Goal: Task Accomplishment & Management: Manage account settings

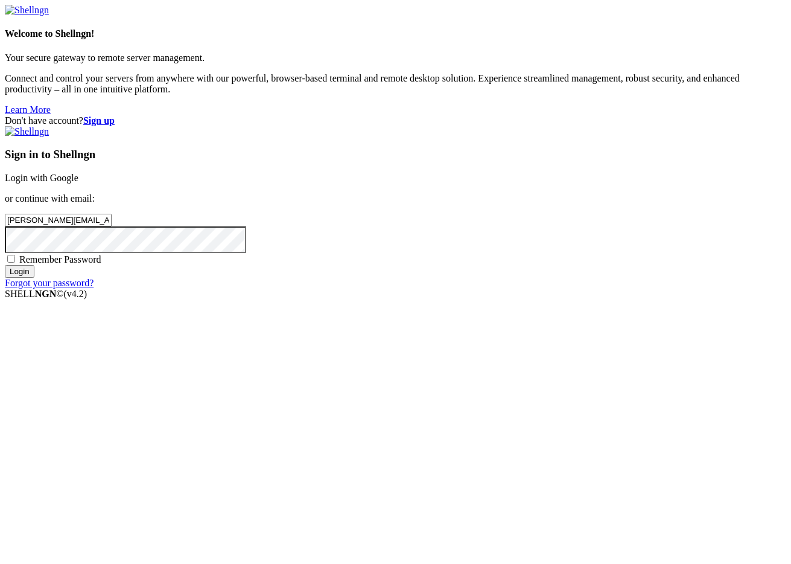
click at [34, 278] on input "Login" at bounding box center [20, 271] width 30 height 13
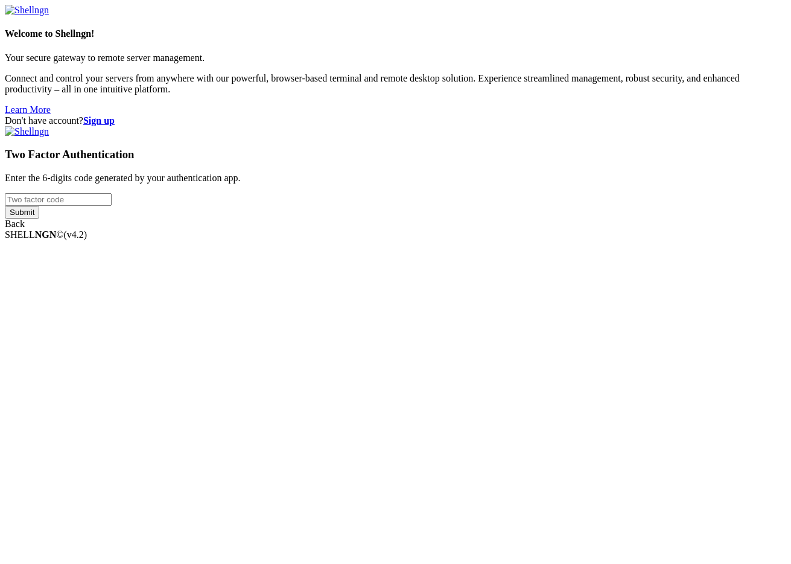
click at [112, 206] on input "number" at bounding box center [58, 199] width 107 height 13
type input "352413"
click at [5, 206] on input "Submit" at bounding box center [22, 212] width 34 height 13
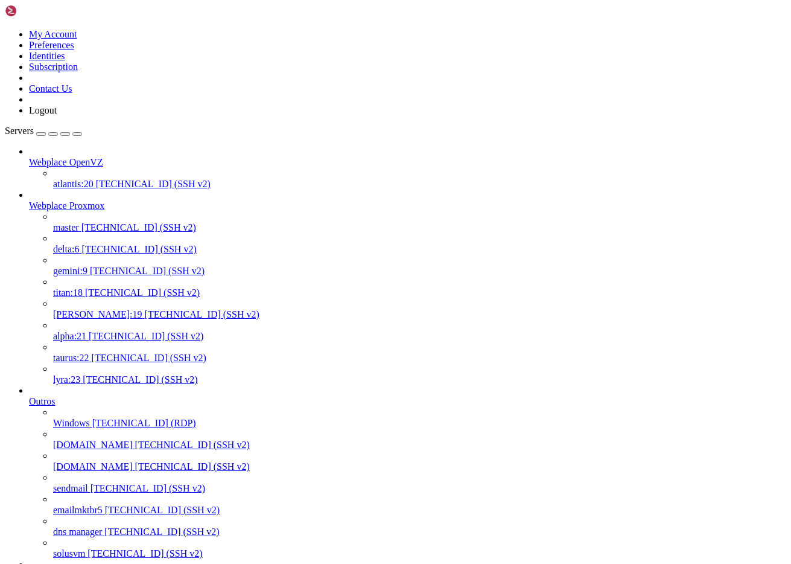
scroll to position [466, 0]
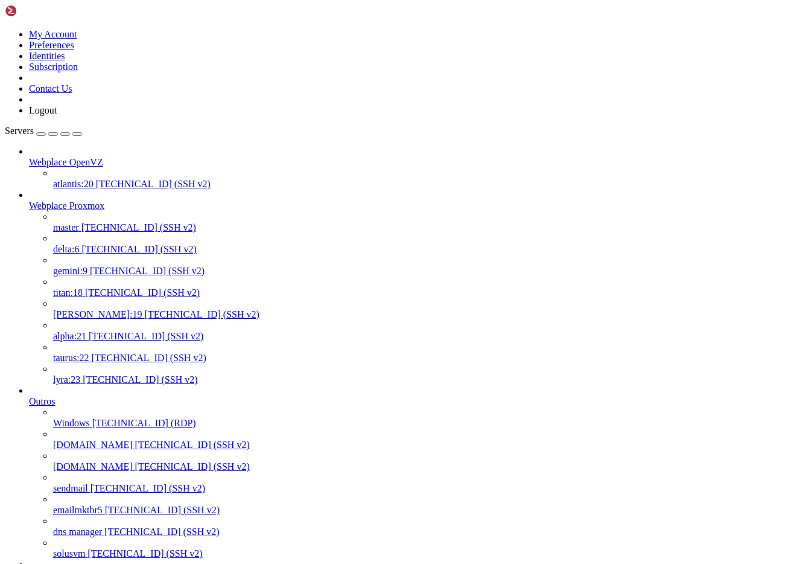
scroll to position [0, 0]
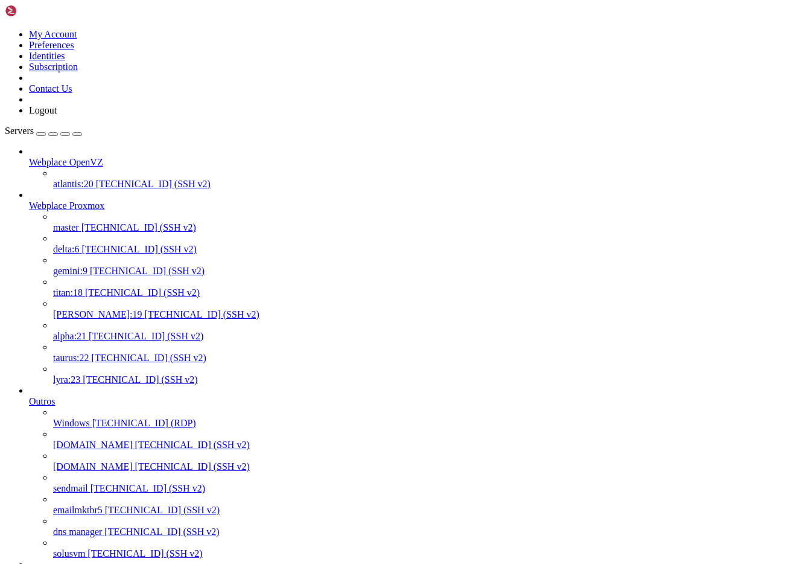
scroll to position [10, 0]
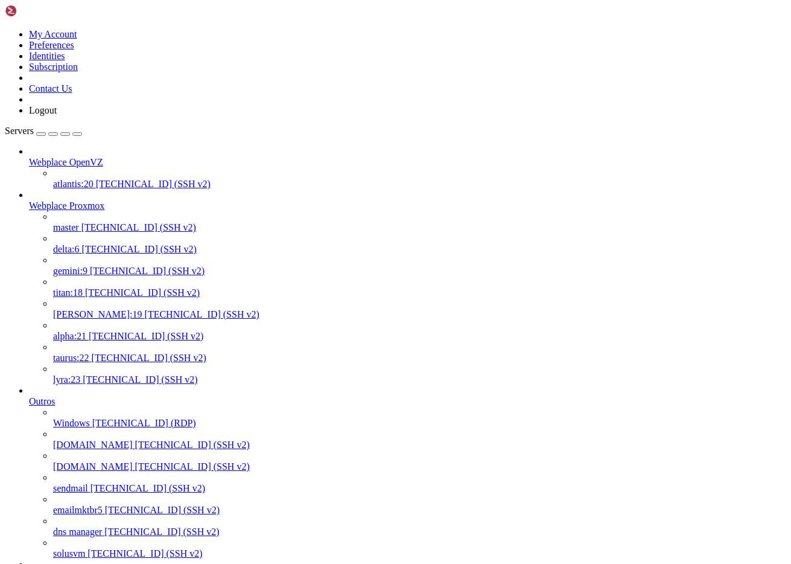
scroll to position [11, 2]
drag, startPoint x: 91, startPoint y: 1754, endPoint x: 235, endPoint y: 1757, distance: 144.9
drag, startPoint x: 238, startPoint y: 1764, endPoint x: 124, endPoint y: 1786, distance: 116.2
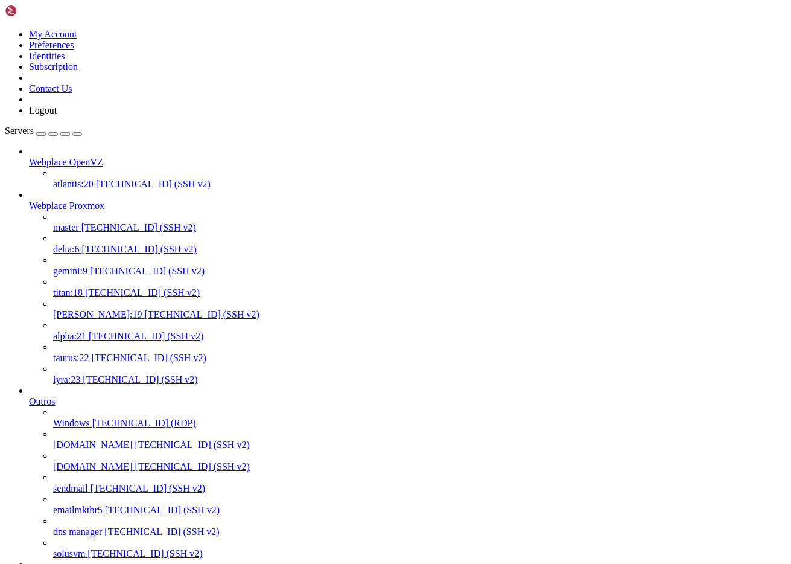
copy div "root@node306:~# hostname -f [DOMAIN_NAME] root@node306:~# mkdir -p /root/pre-se…"
drag, startPoint x: 8, startPoint y: 1774, endPoint x: 272, endPoint y: 1774, distance: 263.1
drag, startPoint x: 209, startPoint y: 1785, endPoint x: 10, endPoint y: 1773, distance: 200.1
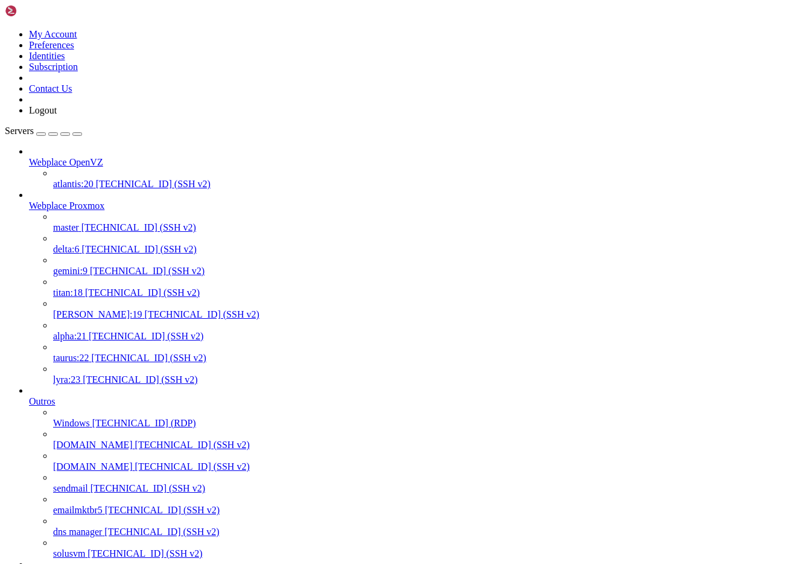
copy div "root@node306:~# tar -czf /root/pre-separate-node306/etc-corosync-$(date +%F-%H%…"
drag, startPoint x: 266, startPoint y: 1990, endPoint x: 10, endPoint y: 1797, distance: 320.5
copy div "root@node306:~# qm list > /root/pre-separate-node306/vm-list.txt root@node306:~…"
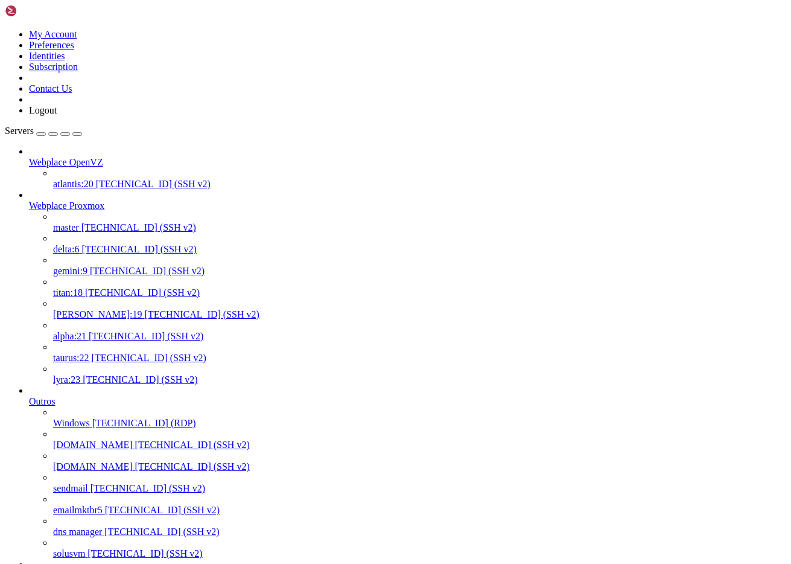
drag, startPoint x: 123, startPoint y: 1899, endPoint x: 256, endPoint y: 1895, distance: 133.4
copy x-row "/root/pre-separate-node306"
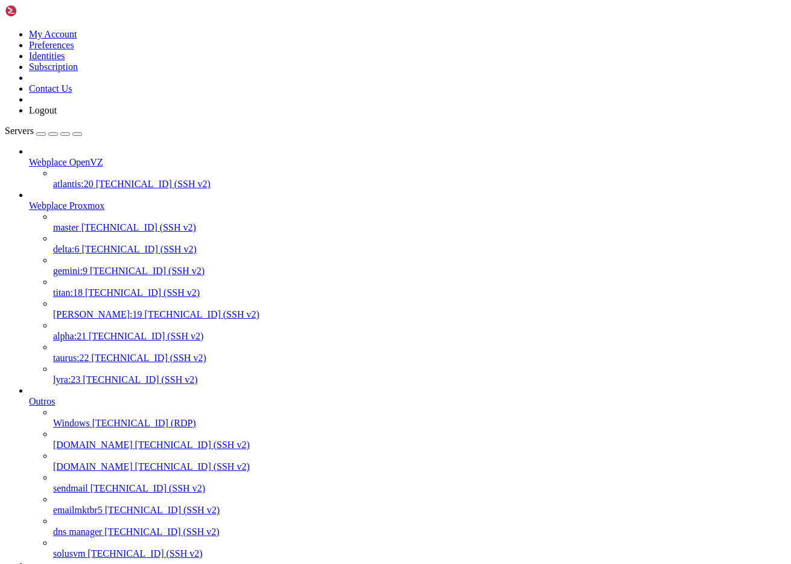
drag, startPoint x: 36, startPoint y: 2087, endPoint x: 12, endPoint y: 2085, distance: 23.6
copy x-row "tcfg"
drag, startPoint x: 34, startPoint y: 2088, endPoint x: 11, endPoint y: 2087, distance: 22.9
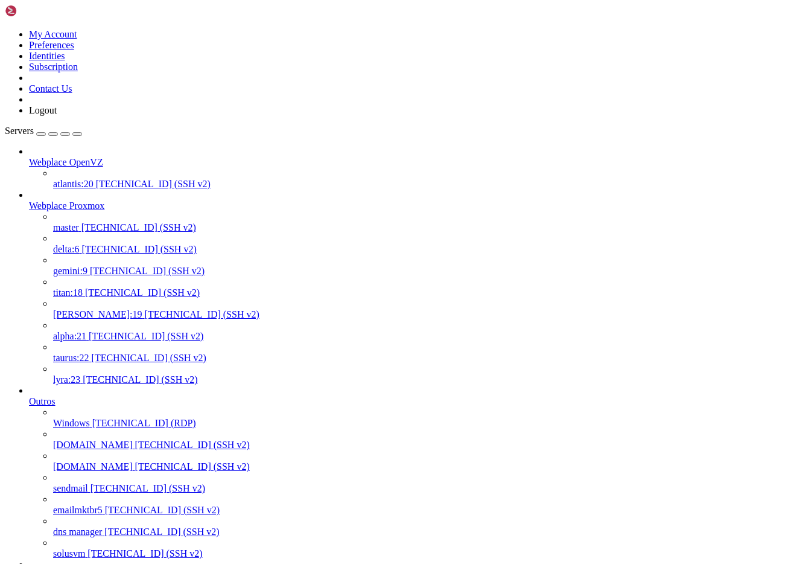
copy x-row "ctcfg"
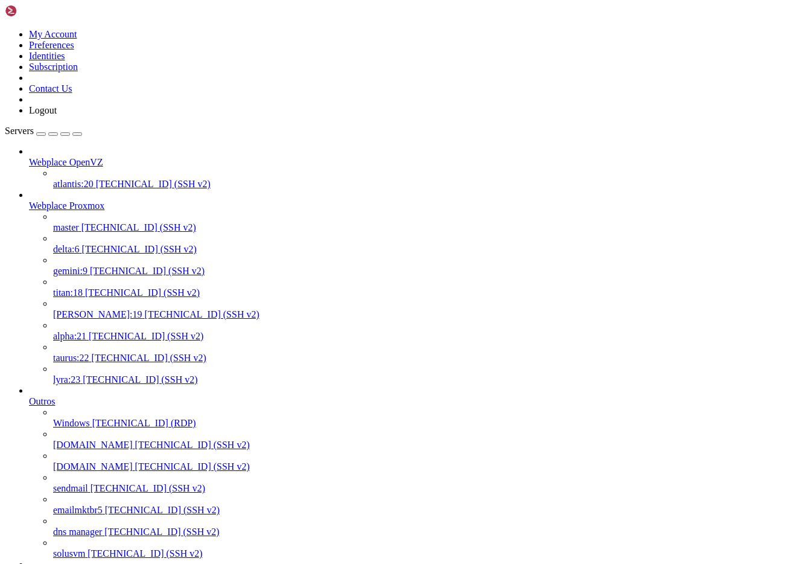
drag, startPoint x: 144, startPoint y: 2122, endPoint x: 7, endPoint y: 1734, distance: 411.5
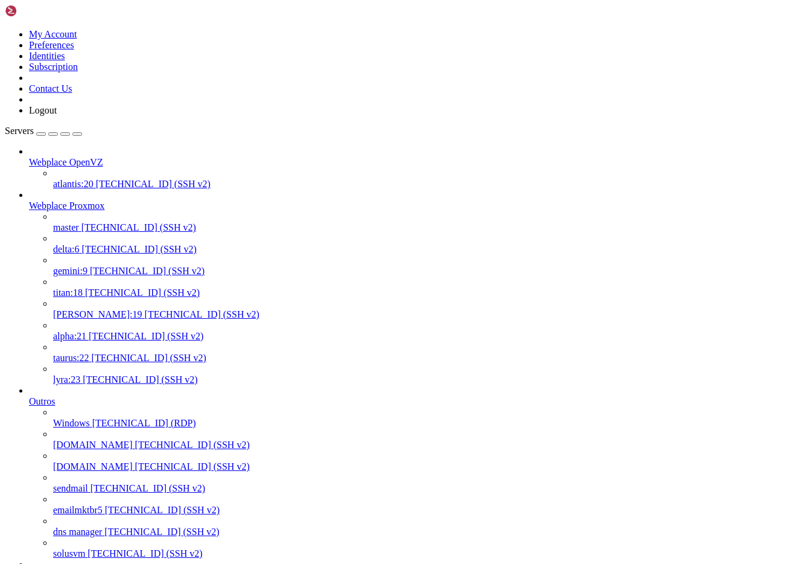
copy div "root@node306:/# ha-manager status quorum OK master node220 (idle, [DATE]) lrm n…"
drag, startPoint x: 126, startPoint y: 2163, endPoint x: 10, endPoint y: 2150, distance: 116.6
copy div "root@node306:/# systemctl stop pve-cluster corosync root@node306:/# hostname -f…"
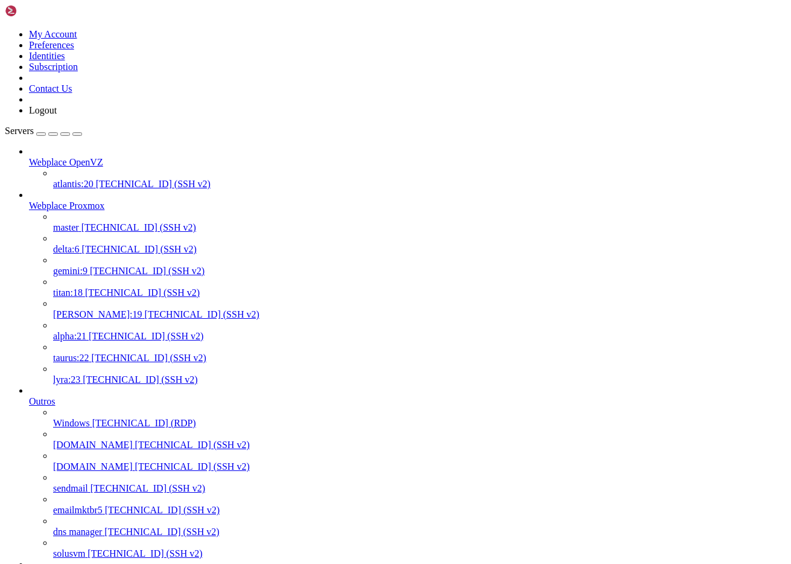
drag, startPoint x: 90, startPoint y: 2178, endPoint x: 366, endPoint y: 2184, distance: 276.4
copy div "mv /etc/pve/corosync.conf /etc/pve/corosync.conf.bak mv: cannot stat '/etc/pve/…"
drag, startPoint x: 10, startPoint y: 1916, endPoint x: 346, endPoint y: 2184, distance: 429.3
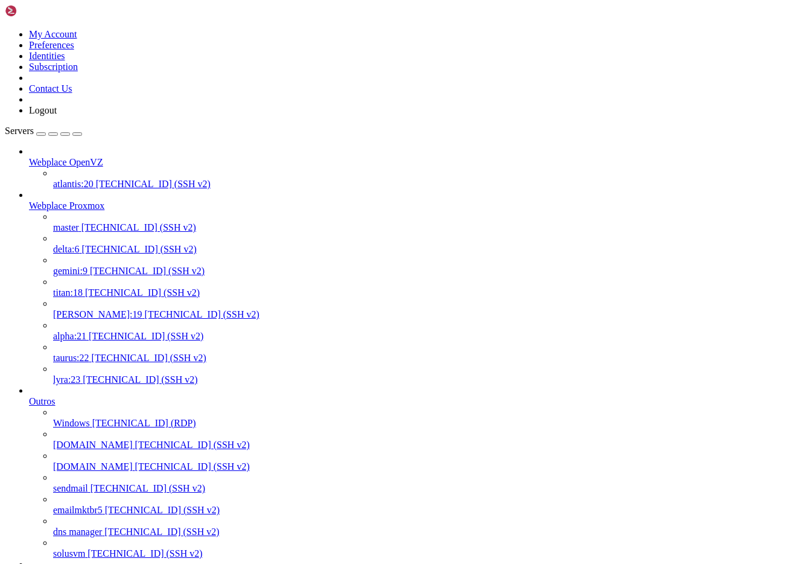
copy div "root@node306:/# pmxcfs -l [main] notice: resolved node name 'node306' to '[TECH…"
drag, startPoint x: 552, startPoint y: 2186, endPoint x: 129, endPoint y: 2212, distance: 423.8
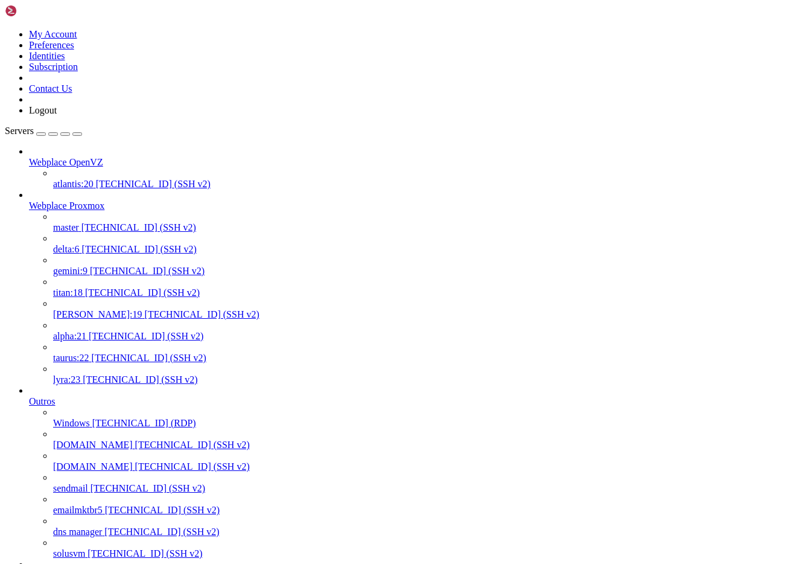
scroll to position [371, 0]
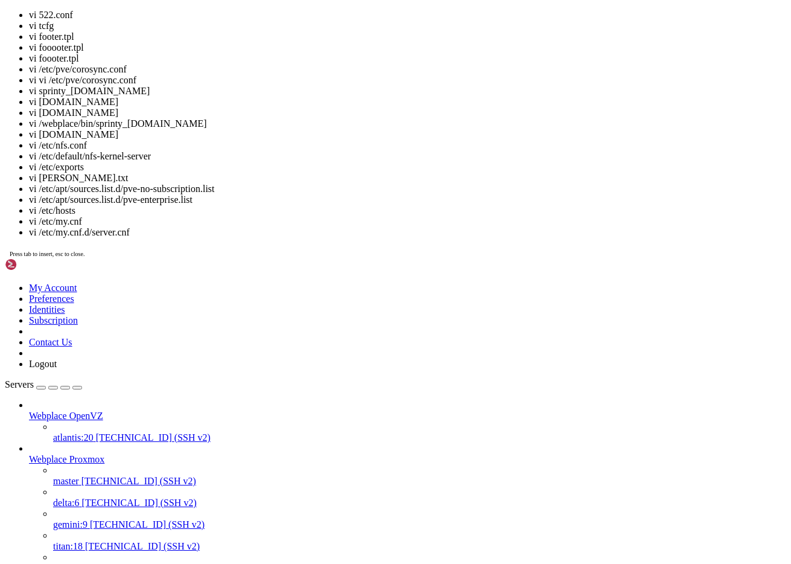
scroll to position [11, 2]
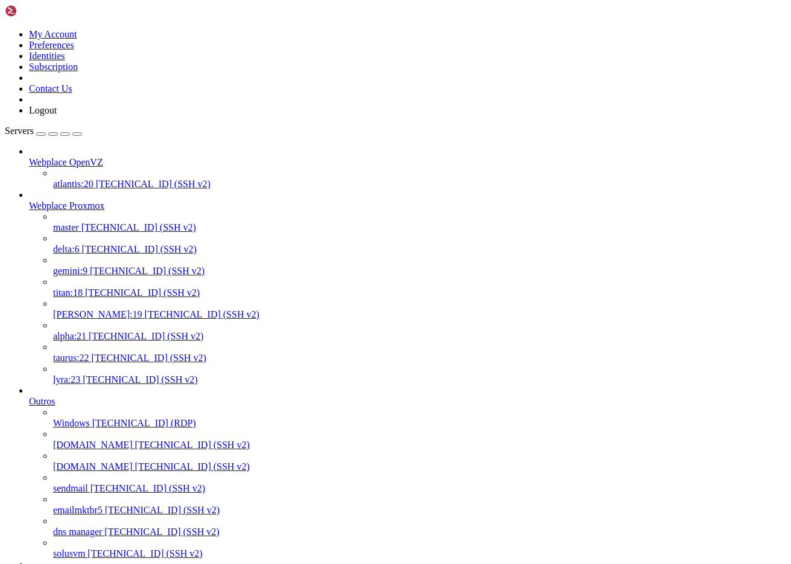
drag, startPoint x: 48, startPoint y: 2646, endPoint x: 11, endPoint y: 2535, distance: 117.0
drag, startPoint x: 329, startPoint y: 2409, endPoint x: 150, endPoint y: 2437, distance: 181.4
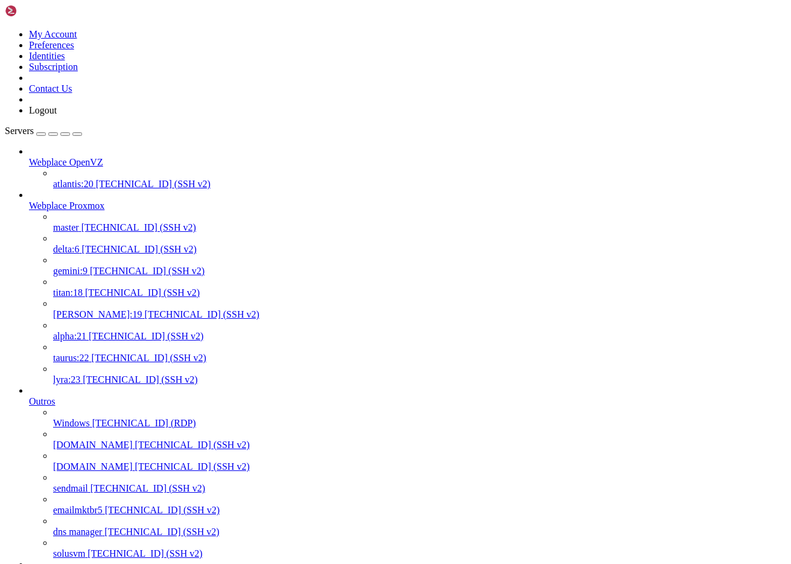
drag, startPoint x: 302, startPoint y: 2461, endPoint x: 10, endPoint y: 2423, distance: 294.6
drag, startPoint x: 91, startPoint y: 2482, endPoint x: 58, endPoint y: 2482, distance: 33.2
drag, startPoint x: 92, startPoint y: 2482, endPoint x: 56, endPoint y: 2480, distance: 36.3
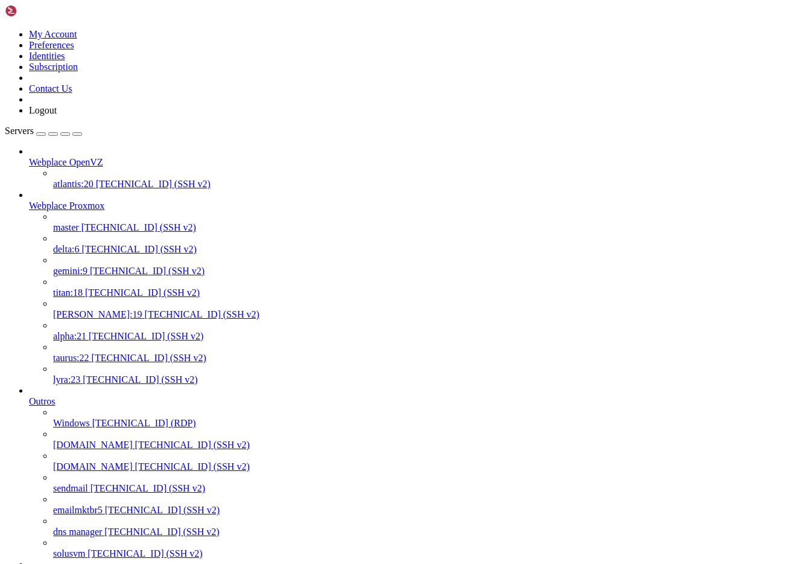
drag, startPoint x: 341, startPoint y: 2514, endPoint x: 9, endPoint y: 2503, distance: 332.1
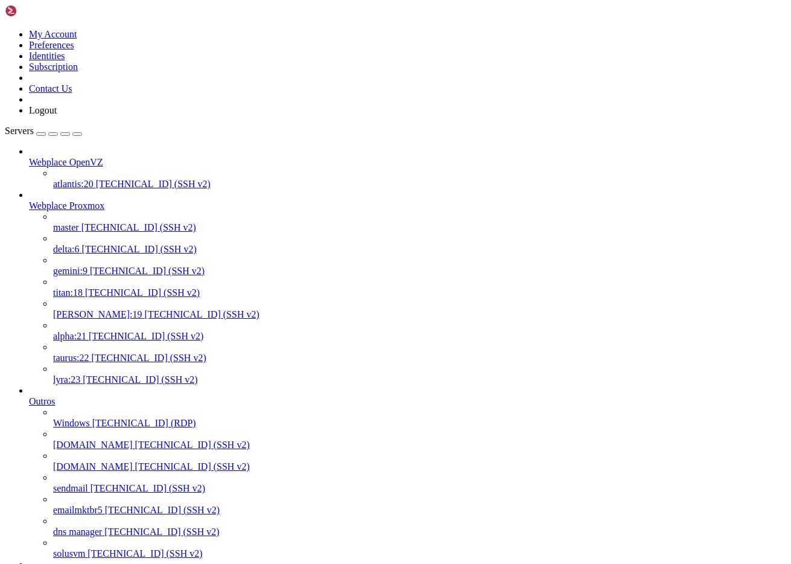
drag, startPoint x: 357, startPoint y: 2508, endPoint x: 11, endPoint y: 2490, distance: 346.9
drag, startPoint x: 95, startPoint y: 2544, endPoint x: 429, endPoint y: 2548, distance: 334.3
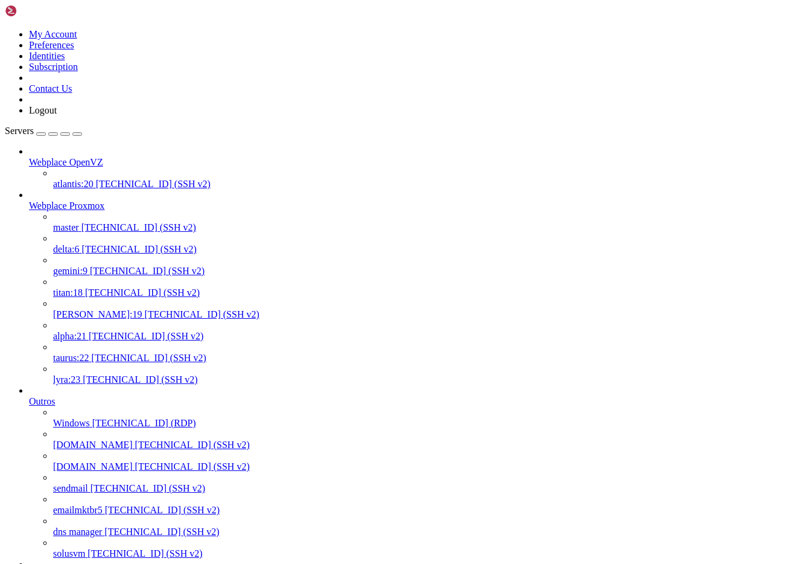
drag, startPoint x: 10, startPoint y: 2564, endPoint x: 608, endPoint y: 2586, distance: 597.8
drag, startPoint x: 91, startPoint y: 2633, endPoint x: 524, endPoint y: 2664, distance: 434.3
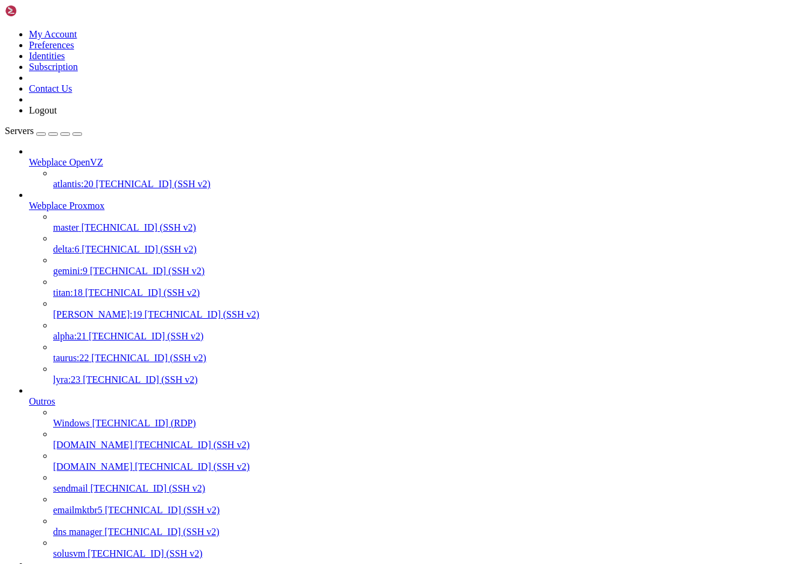
scroll to position [80, 0]
drag, startPoint x: 91, startPoint y: 2653, endPoint x: 609, endPoint y: 2663, distance: 517.8
drag, startPoint x: 51, startPoint y: 2655, endPoint x: 10, endPoint y: 2444, distance: 215.3
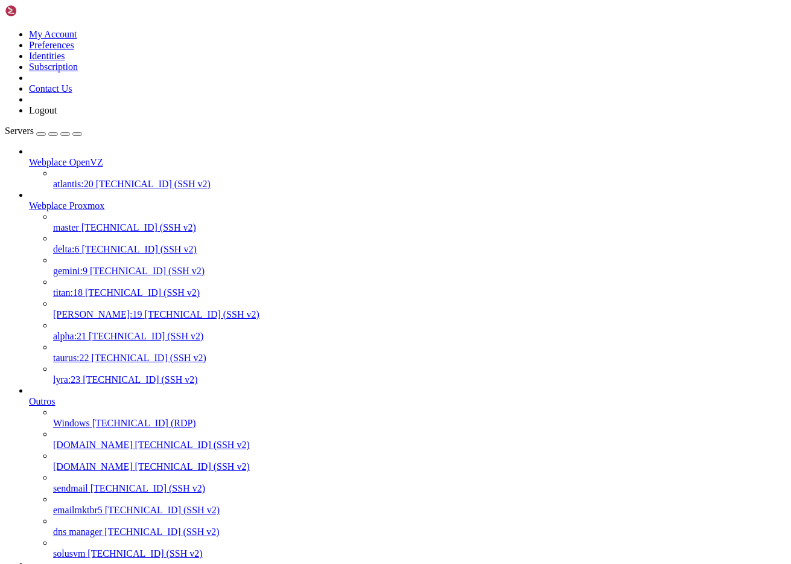
drag, startPoint x: 234, startPoint y: 2663, endPoint x: 10, endPoint y: 2654, distance: 224.7
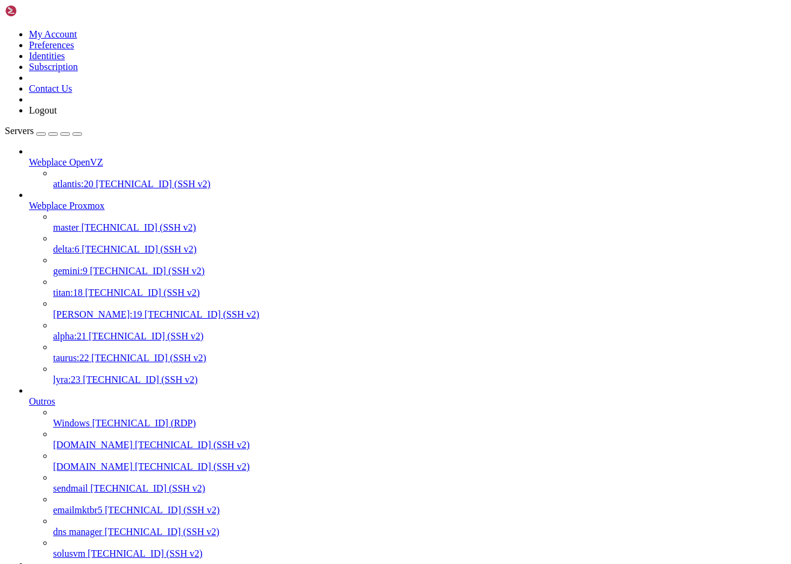
drag, startPoint x: 10, startPoint y: 2584, endPoint x: 405, endPoint y: 2661, distance: 403.3
drag, startPoint x: 11, startPoint y: 2615, endPoint x: 499, endPoint y: 2659, distance: 490.2
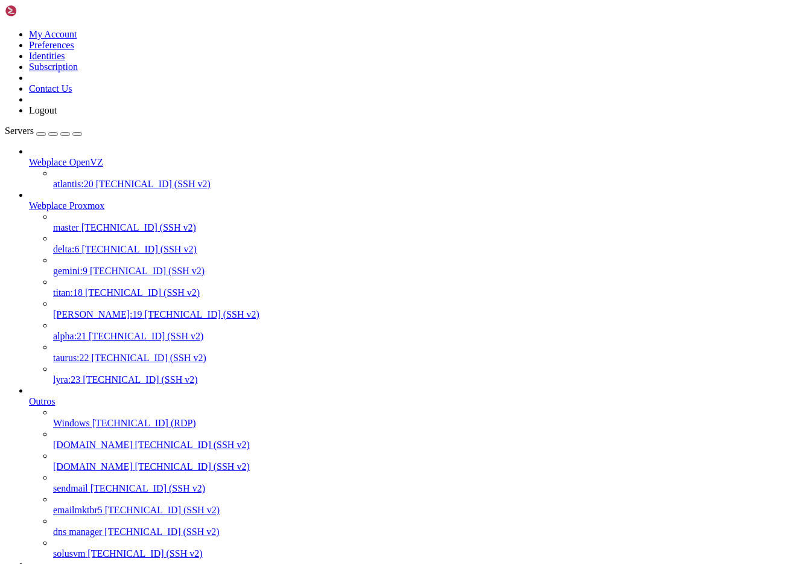
scroll to position [1525, 0]
drag, startPoint x: 11, startPoint y: 2383, endPoint x: 281, endPoint y: 2661, distance: 387.0
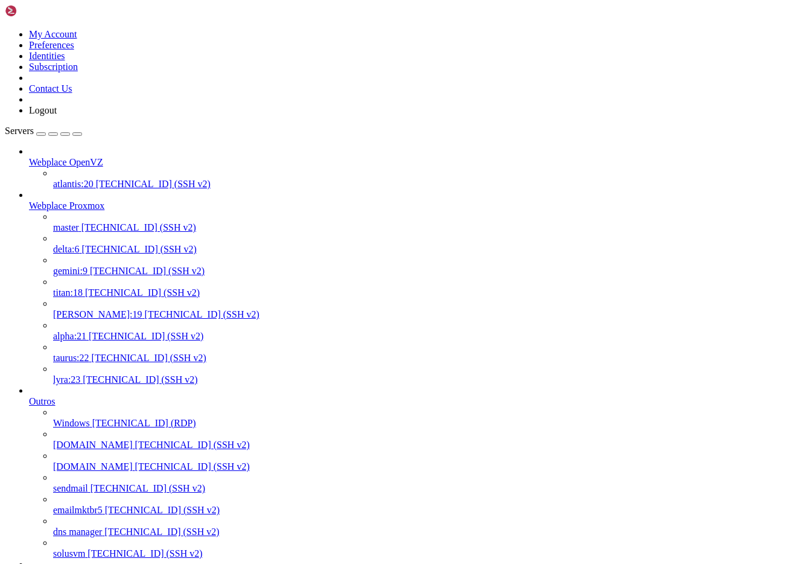
drag, startPoint x: 492, startPoint y: 2820, endPoint x: 10, endPoint y: 2778, distance: 484.0
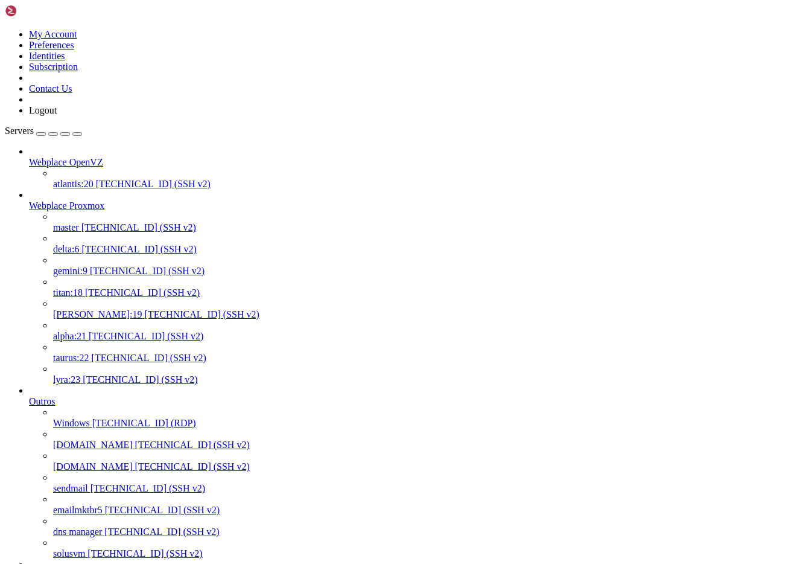
copy div "node210.webplace.com.br root@node210:~# ls /etc/pve authkey.pub datacenter.cfg …"
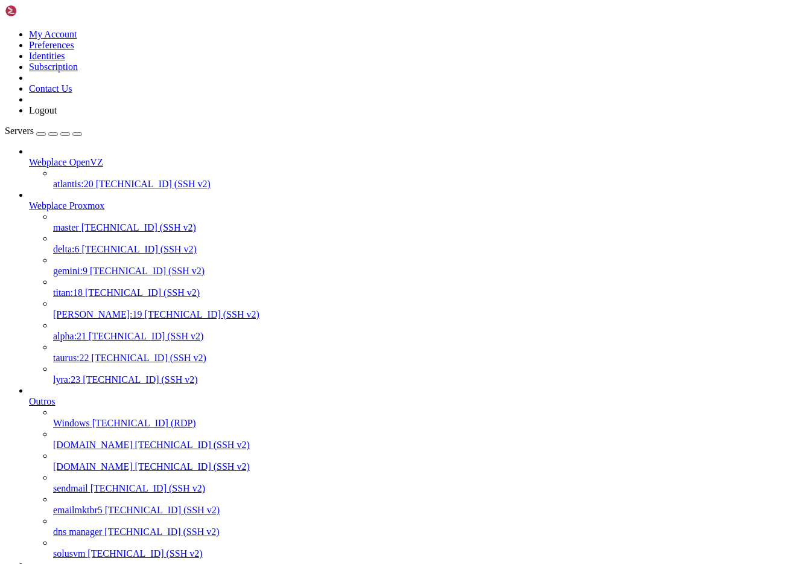
scroll to position [1857, 0]
drag, startPoint x: 243, startPoint y: 2683, endPoint x: 10, endPoint y: 2388, distance: 376.4
copy div "root@node202:~# hostname node202 root@node202:~# pvecm status Cluster informati…"
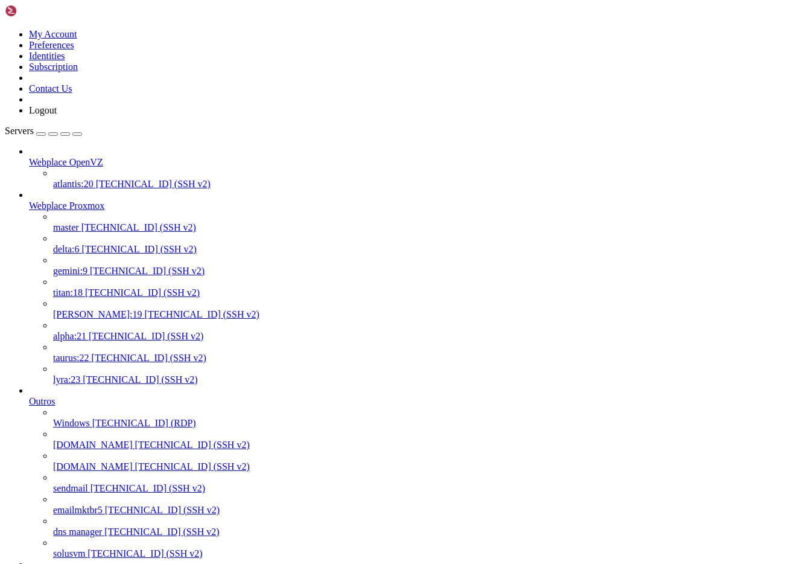
scroll to position [0, 0]
drag, startPoint x: 246, startPoint y: 3140, endPoint x: 10, endPoint y: 2790, distance: 421.6
copy div "root@node210:~# ls /etc/pve authkey.pub datacenter.cfg local nodes pve-root-ca.…"
drag, startPoint x: 9, startPoint y: 2828, endPoint x: 151, endPoint y: 2837, distance: 142.7
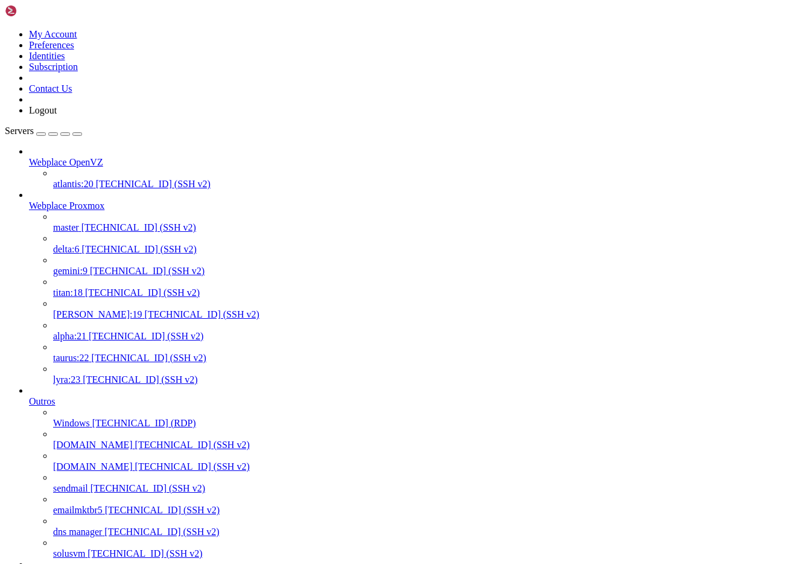
drag, startPoint x: 9, startPoint y: 2828, endPoint x: 241, endPoint y: 3141, distance: 389.6
copy div "root@node210:~# systemctl status corosync --no-pager -l Process: 1645 ExecStart…"
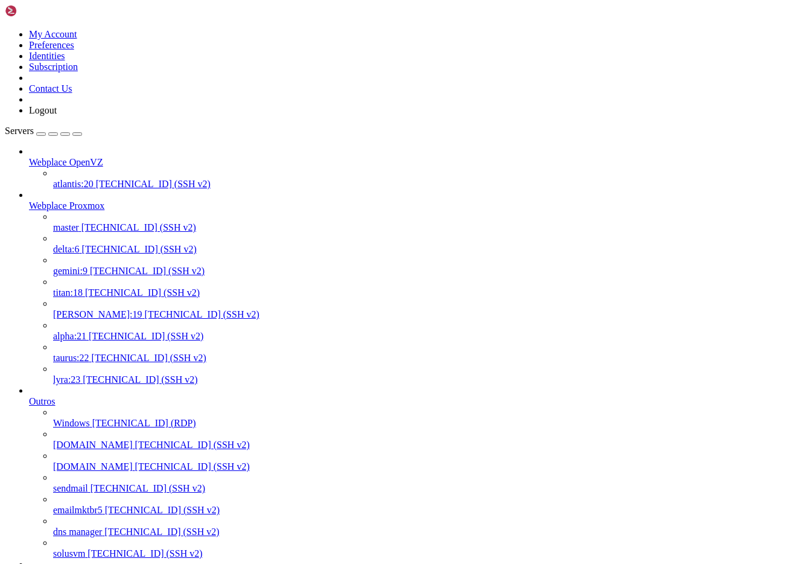
drag, startPoint x: 244, startPoint y: 2978, endPoint x: 4, endPoint y: 2686, distance: 378.6
copy div "root@node210:~# hostname node210 root@node210:~# pvecm status Cluster informati…"
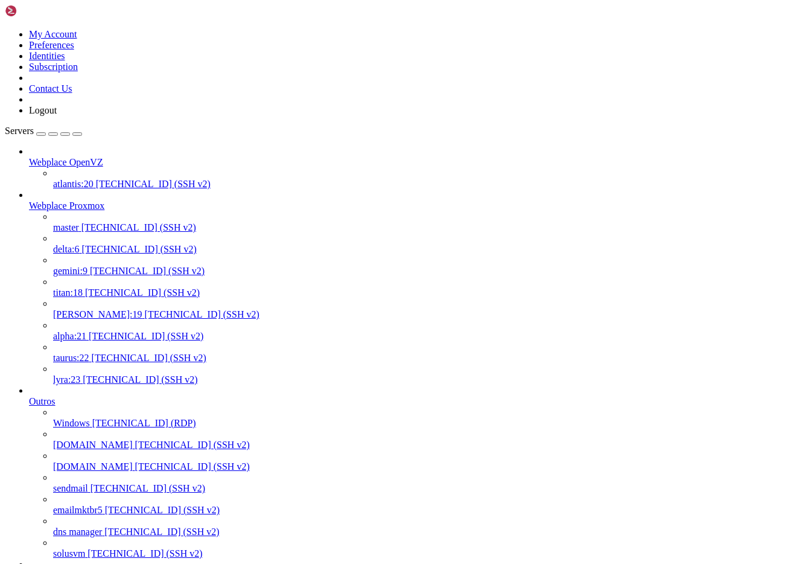
drag, startPoint x: 11, startPoint y: 2665, endPoint x: 407, endPoint y: 2684, distance: 396.3
copy div "root@node202:~# scp /etc/pve/corosync.conf root@node210.webplace.com.br:/etc/pv…"
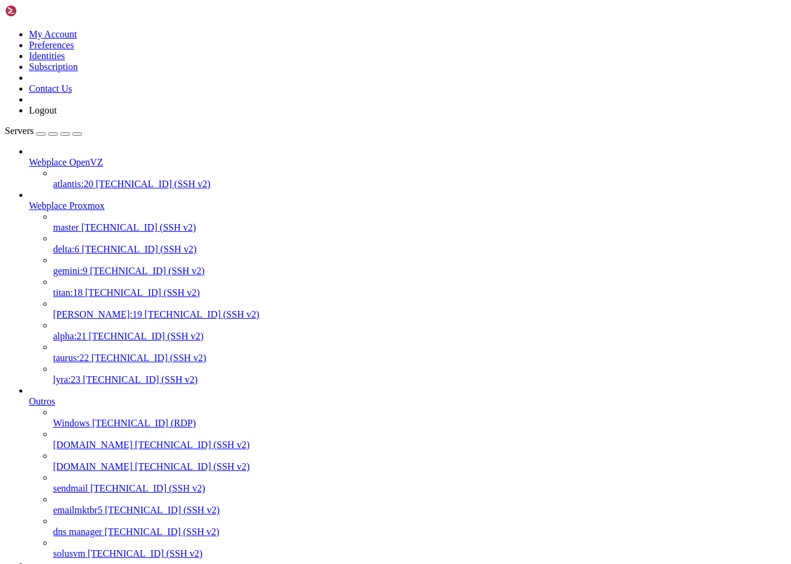
scroll to position [2138, 0]
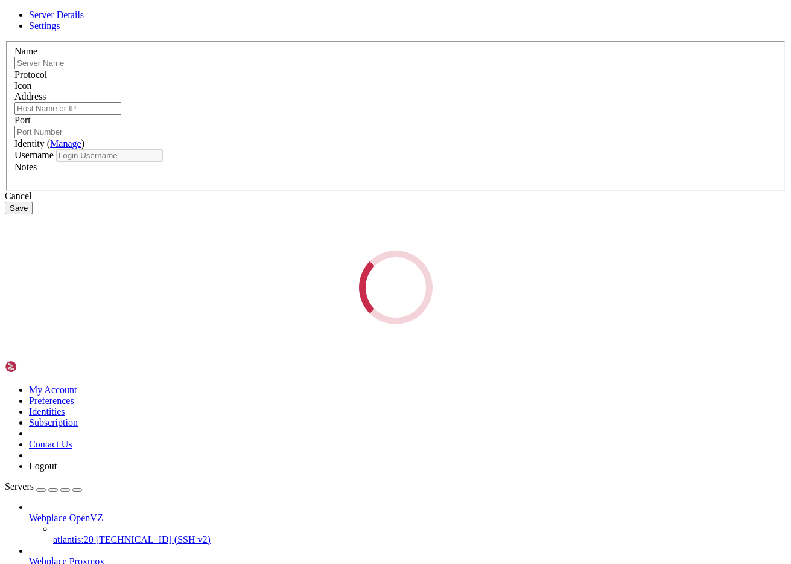
type input "node210"
type input "[TECHNICAL_ID]"
type input "22"
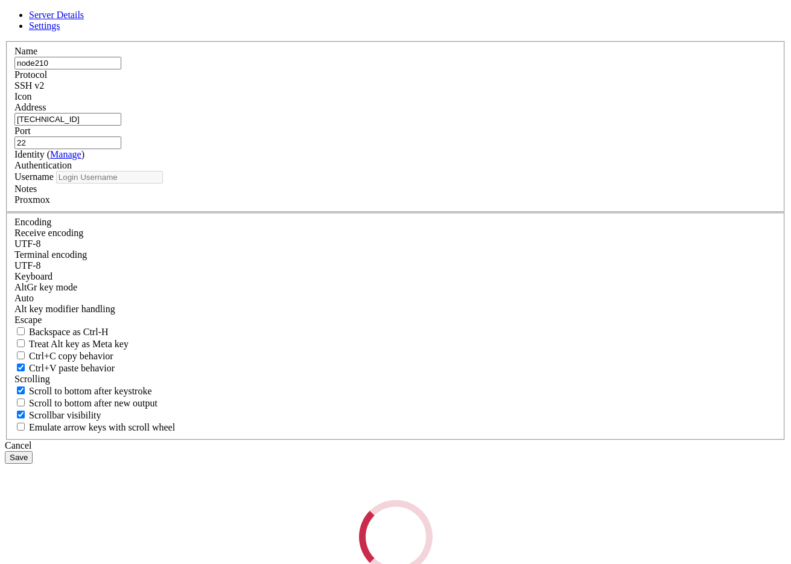
type input "root"
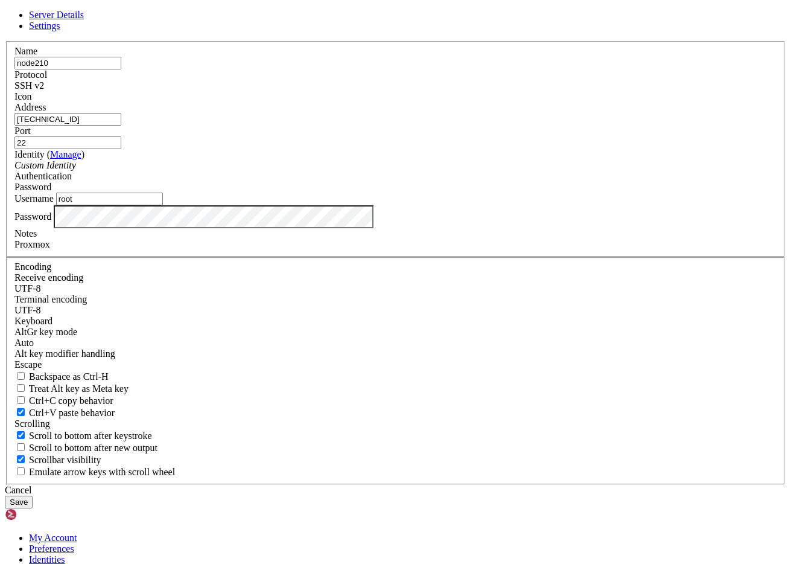
click at [5, 41] on icon at bounding box center [5, 41] width 0 height 0
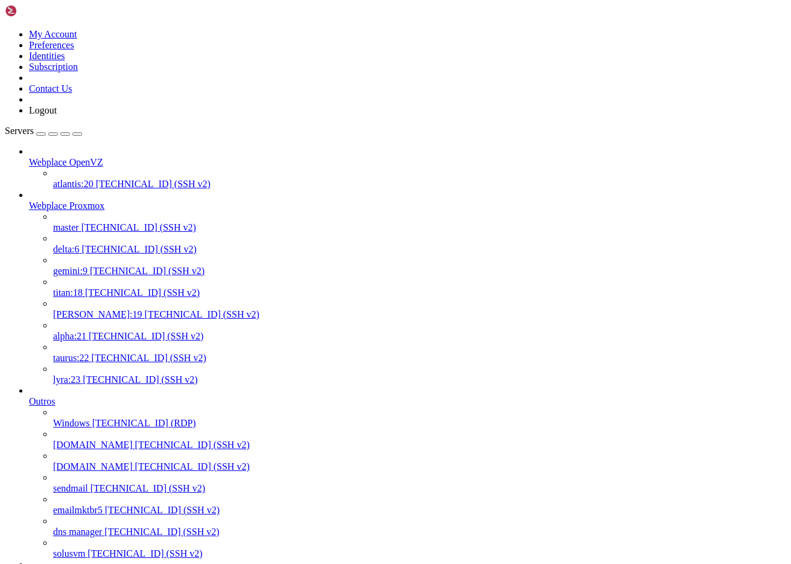
scroll to position [0, 0]
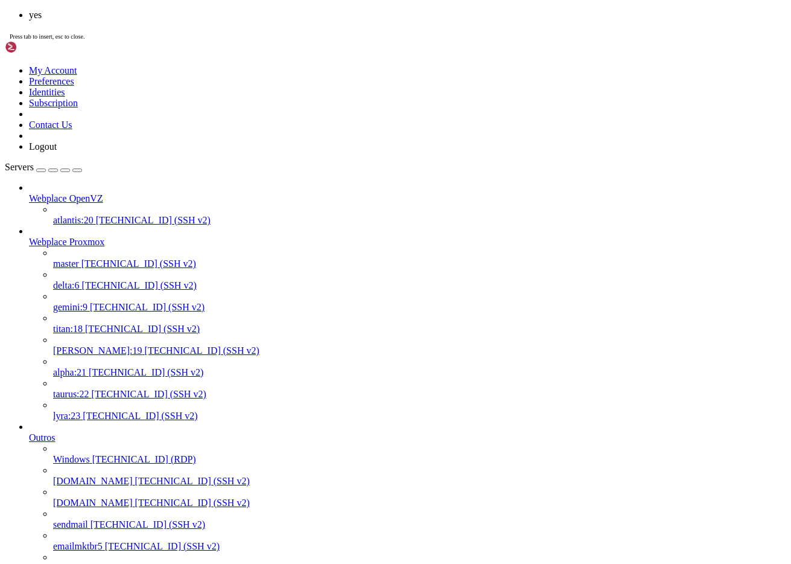
scroll to position [2850, 0]
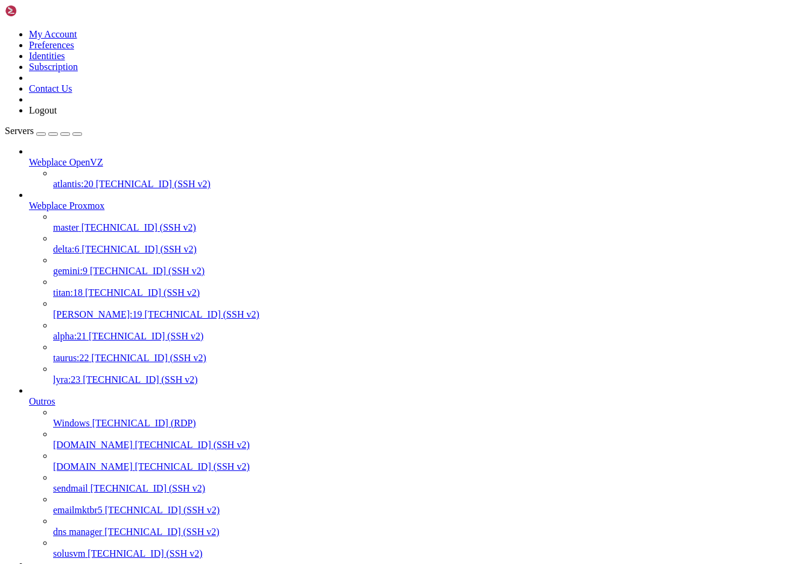
drag, startPoint x: 281, startPoint y: 2707, endPoint x: 11, endPoint y: 2697, distance: 269.9
copy div "Warning: the ECDSA host key for 'node203.webplace.com.br' differs from the key …"
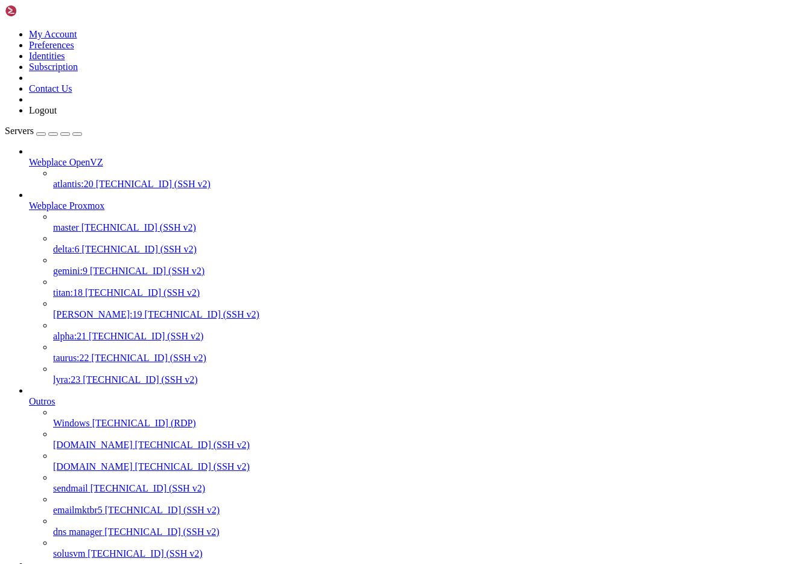
drag, startPoint x: 220, startPoint y: 2706, endPoint x: 132, endPoint y: 2708, distance: 88.7
copy x-row "/etc/ssh/ssh_known"
paste textarea "/etc/ssh/ssh_known"
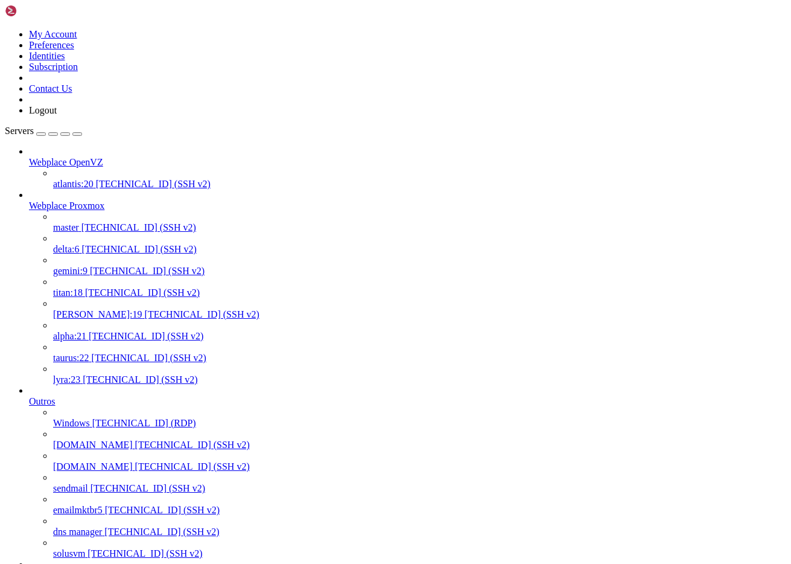
type textarea "/etc/ssh/ssh_known"
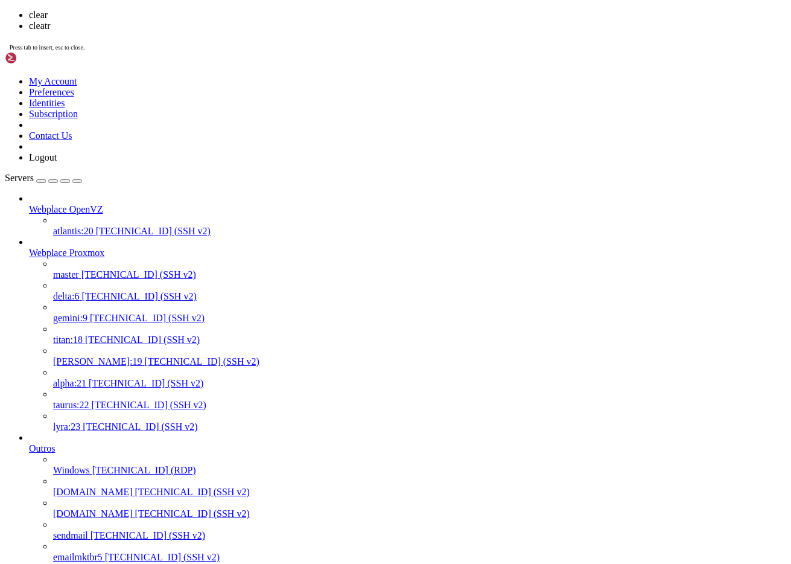
scroll to position [0, 0]
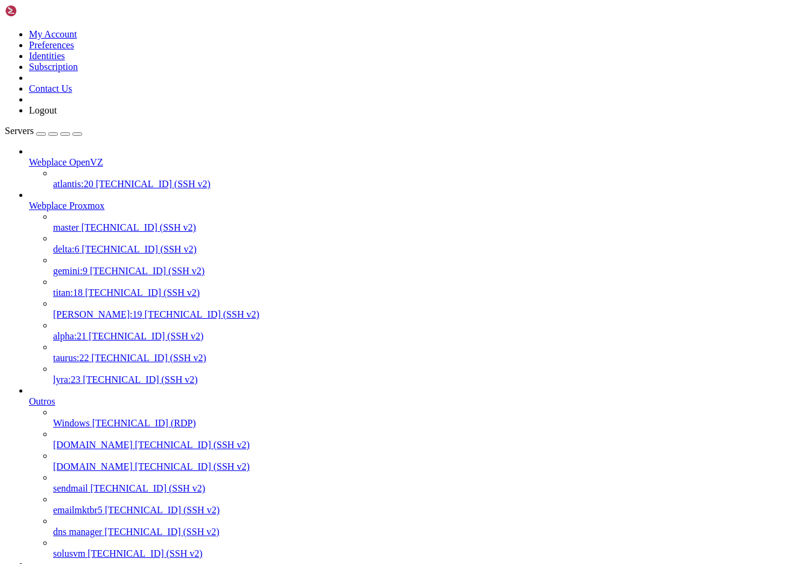
paste textarea "cat ~/.ssh/known_hosts"
type textarea "cat ~/.ssh/known_hosts"
drag, startPoint x: 11, startPoint y: 2246, endPoint x: 541, endPoint y: 2282, distance: 530.4
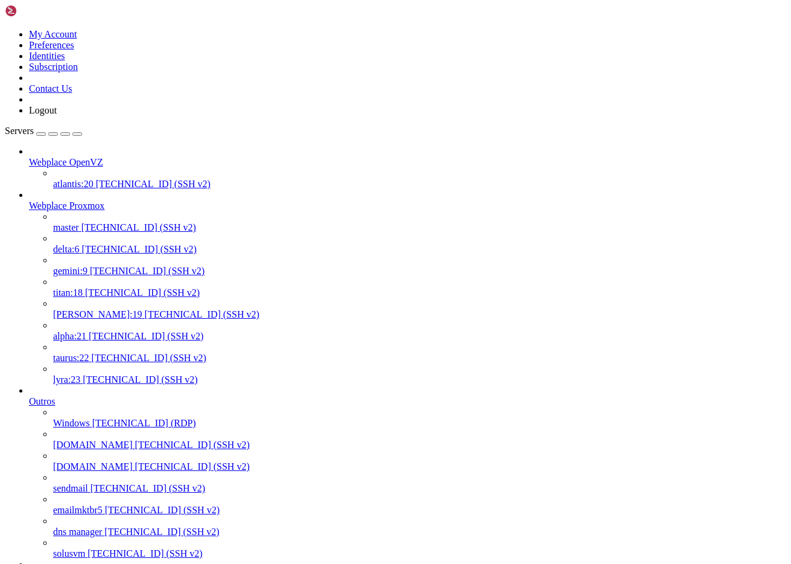
copy div "root@node202:~# cat ~/.ssh/known_hosts |1|JtKeEjkgVxNcBsmBlj965um2Aow=|+ipkngwV…"
drag, startPoint x: 11, startPoint y: 2307, endPoint x: 576, endPoint y: 2329, distance: 564.6
copy div "# Host node210.webplace.com.br found: line 1 |1|JtKeEjkgVxNcBsmBlj965um2Aow=|+i…"
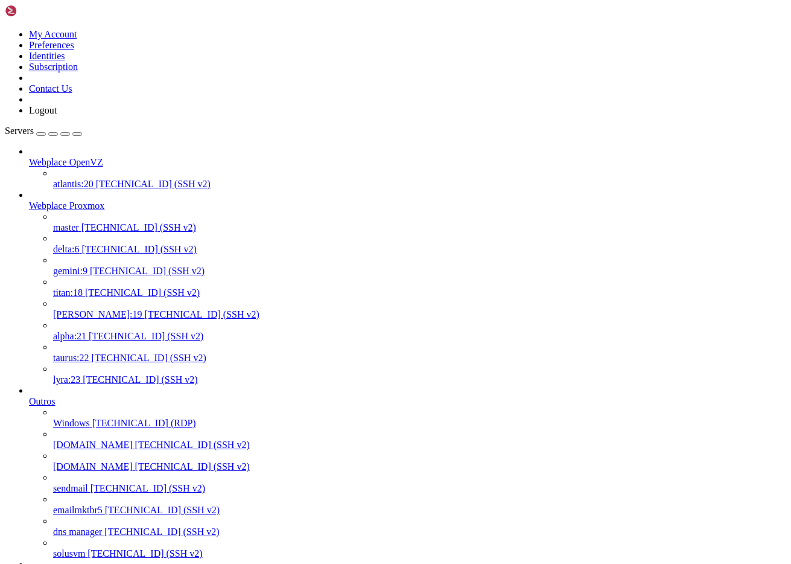
drag, startPoint x: 302, startPoint y: 2556, endPoint x: 10, endPoint y: 2338, distance: 365.2
drag, startPoint x: 321, startPoint y: 2588, endPoint x: 128, endPoint y: 2622, distance: 196.1
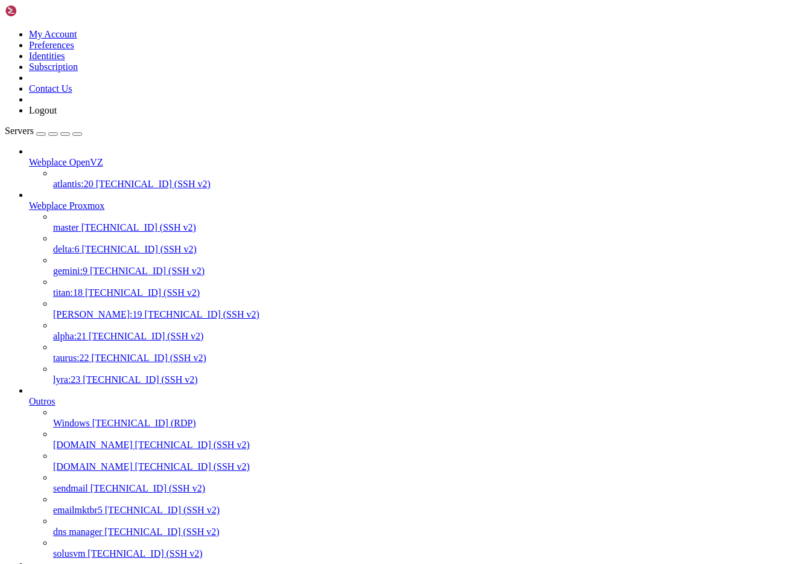
drag, startPoint x: 11, startPoint y: 2245, endPoint x: 193, endPoint y: 2329, distance: 200.4
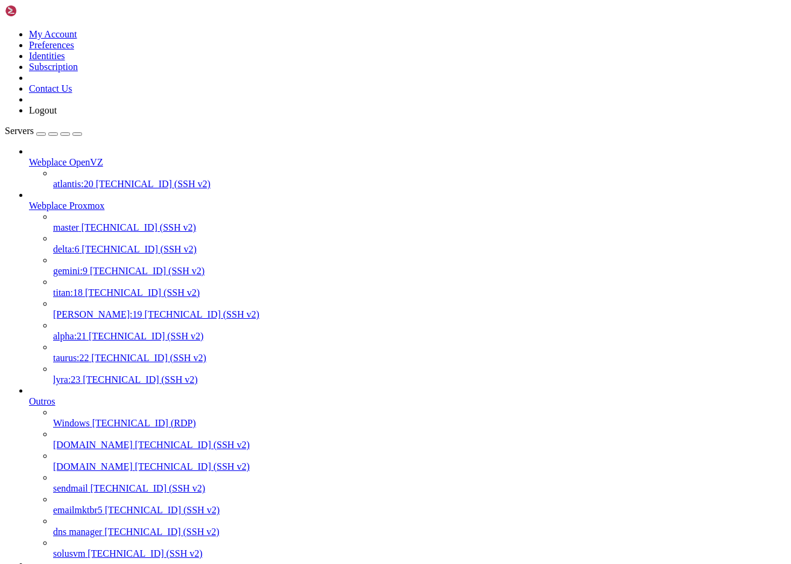
scroll to position [1235, 0]
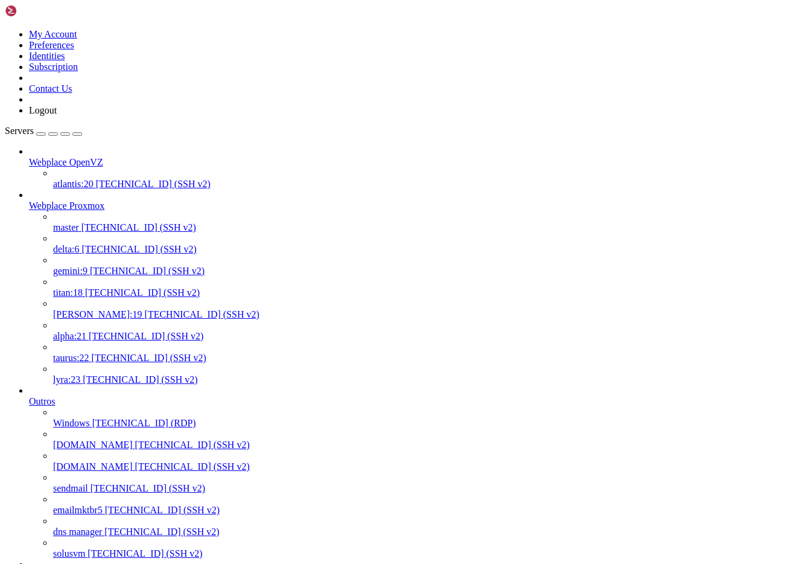
scroll to position [2117, 0]
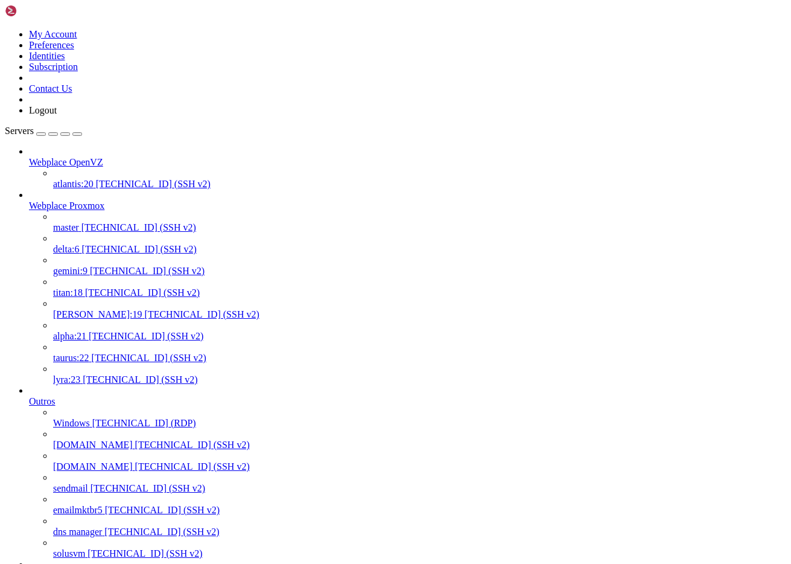
scroll to position [512, 0]
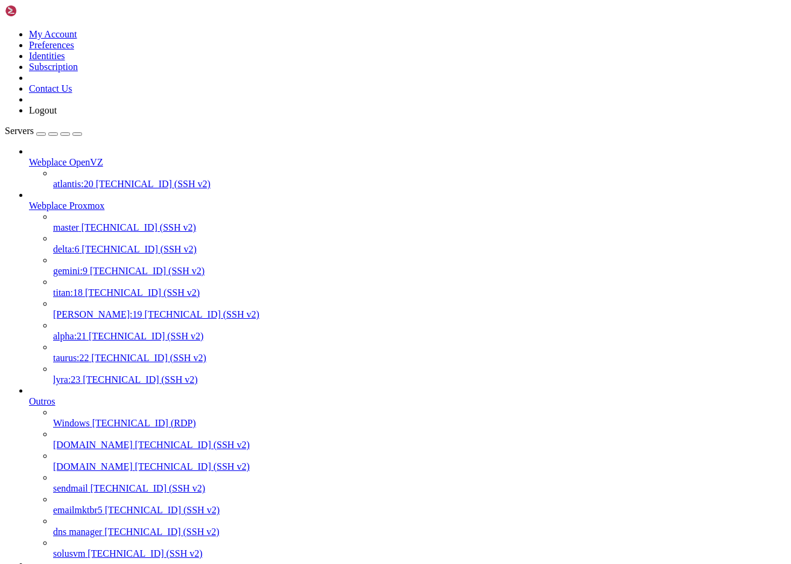
scroll to position [11, 2]
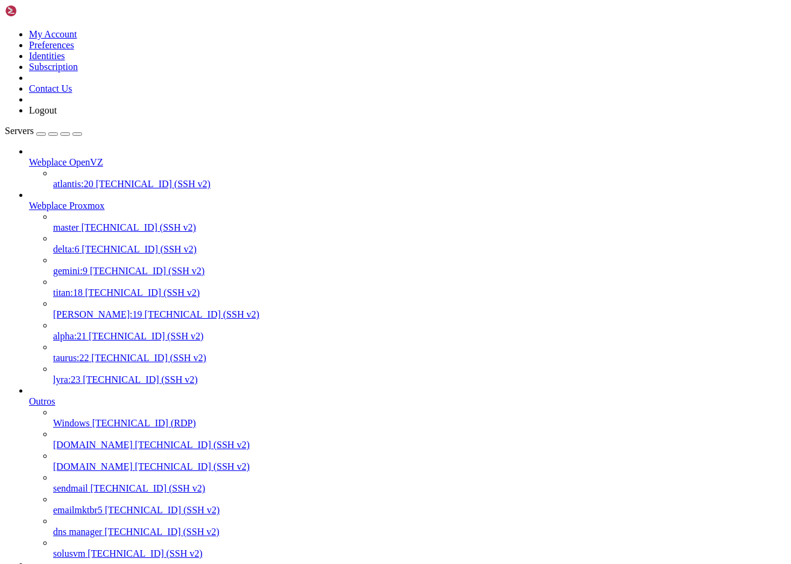
scroll to position [11, 2]
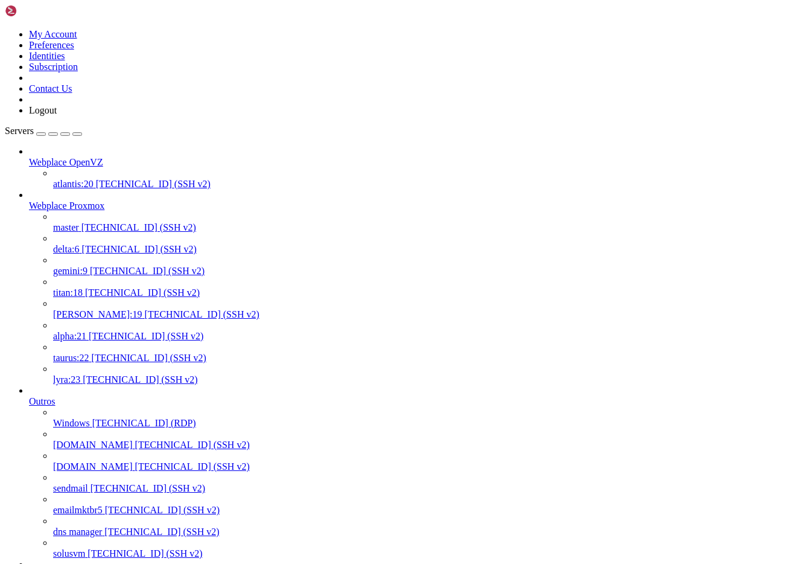
scroll to position [702, 0]
drag, startPoint x: 254, startPoint y: 3741, endPoint x: 252, endPoint y: 3751, distance: 10.5
copy div "Flags:"
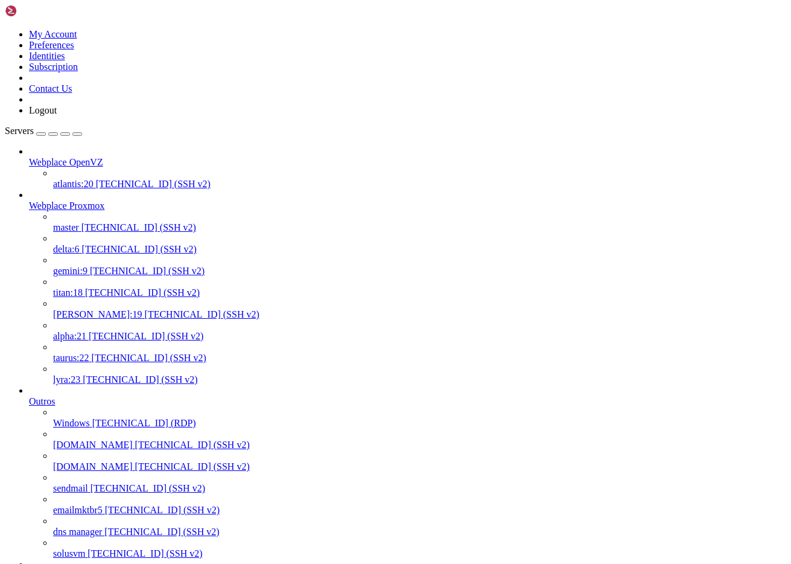
scroll to position [351, 0]
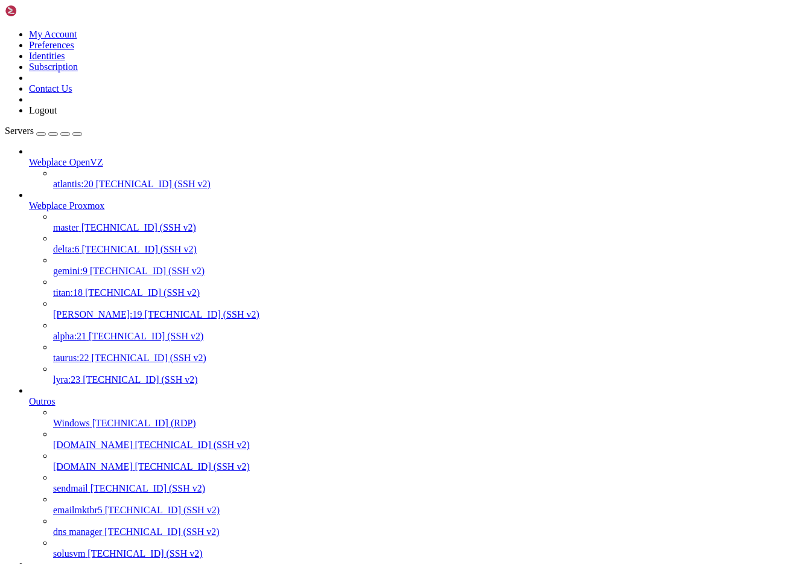
drag, startPoint x: 93, startPoint y: 4101, endPoint x: 488, endPoint y: 4098, distance: 395.2
copy x-row "cat /etc/pve/corosync.conf root@node210.webplace.com.br:/etc/pve/corosync.conf"
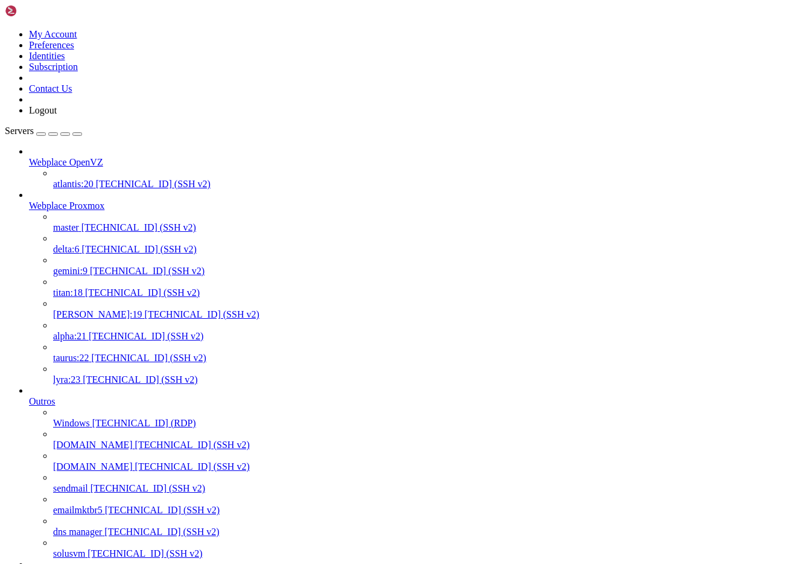
scroll to position [1335, 0]
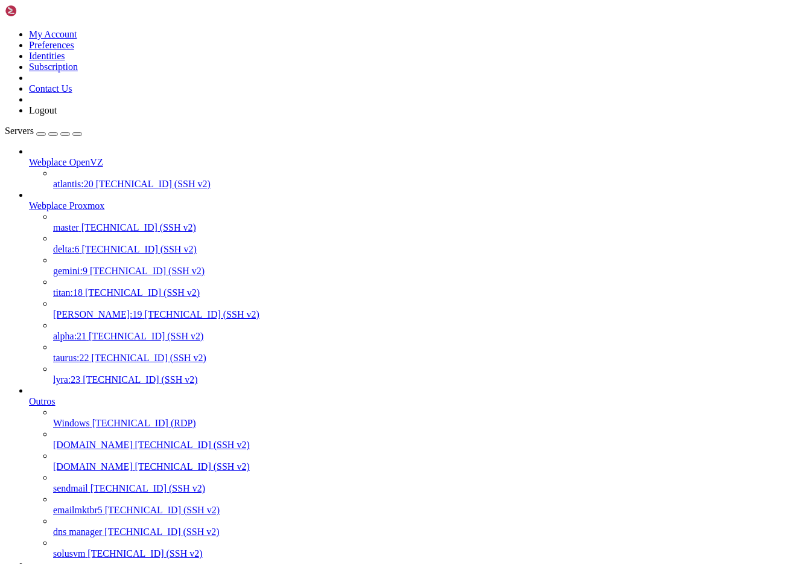
scroll to position [5560, 0]
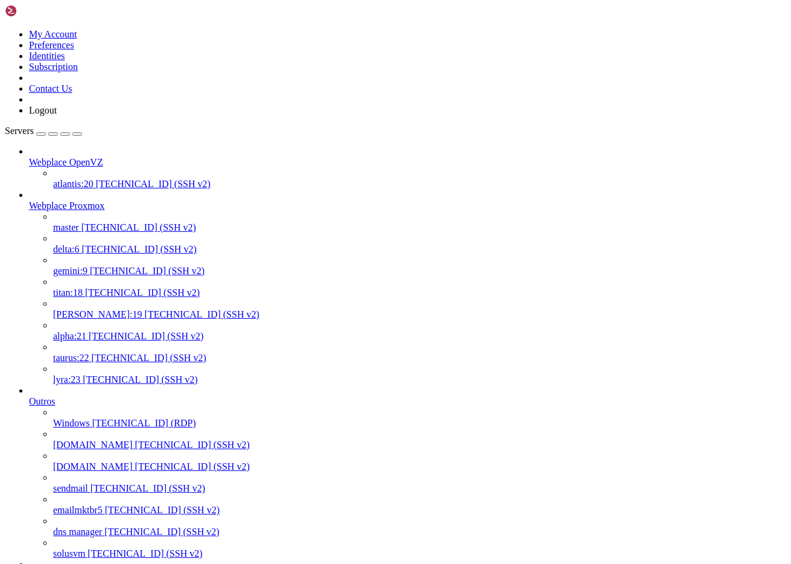
scroll to position [1636, 0]
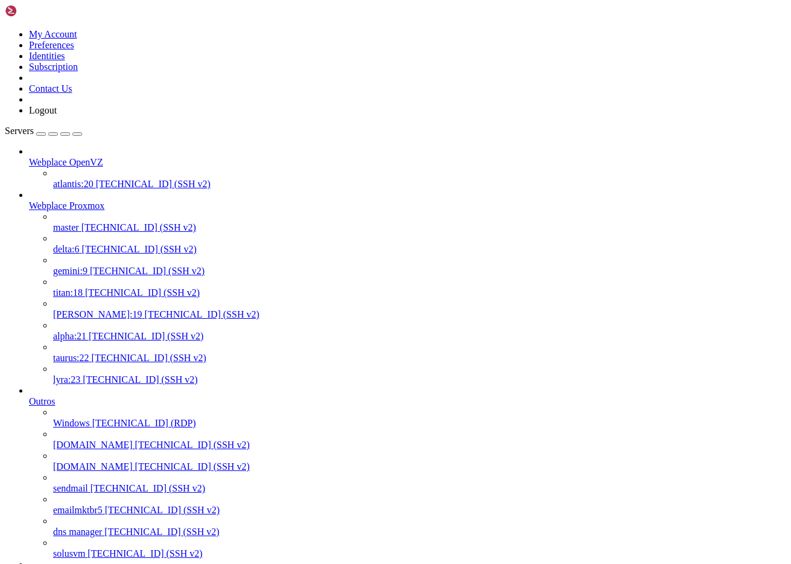
scroll to position [1385, 0]
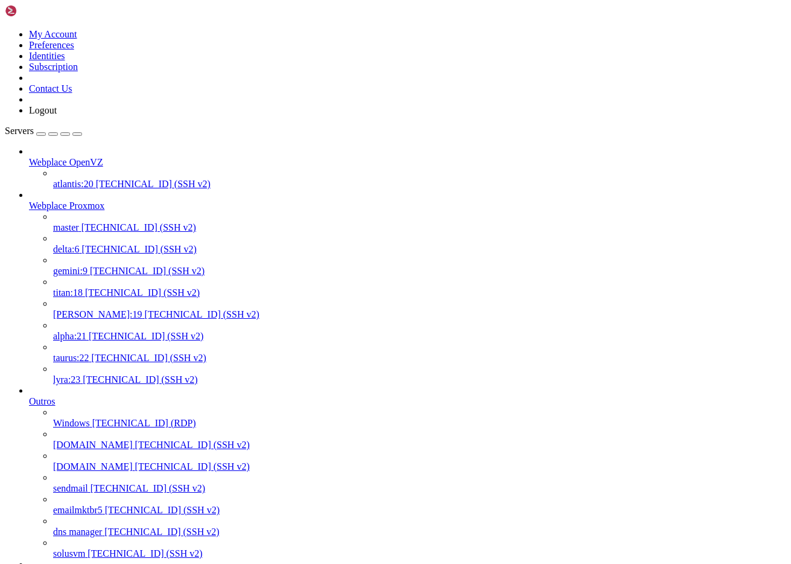
scroll to position [1897, 0]
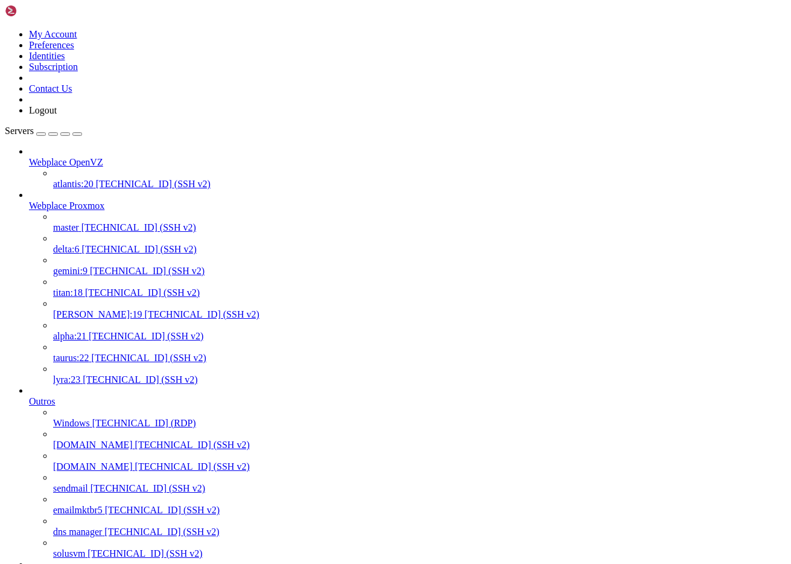
drag, startPoint x: 37, startPoint y: 2700, endPoint x: 9, endPoint y: 2269, distance: 432.4
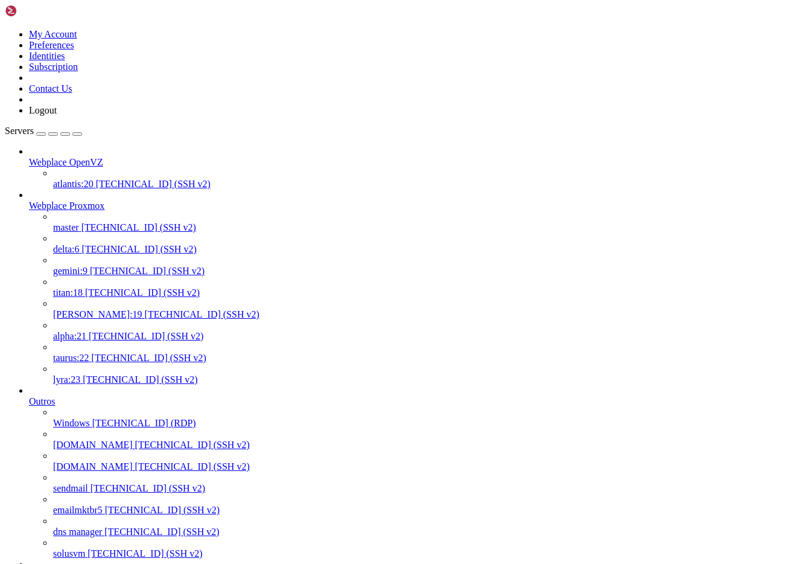
copy div "root@node210:~# pvecm status Cluster information ------------------- Name: Webp…"
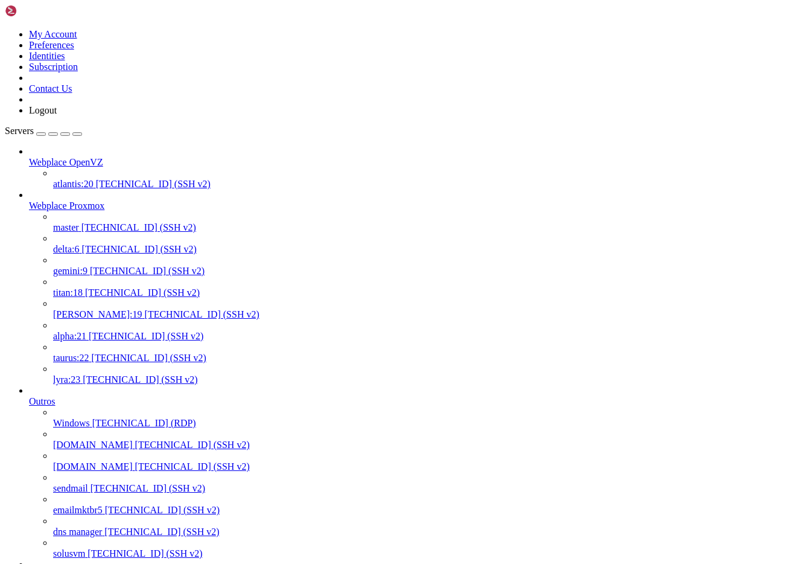
drag, startPoint x: 612, startPoint y: 2720, endPoint x: 11, endPoint y: 2609, distance: 611.2
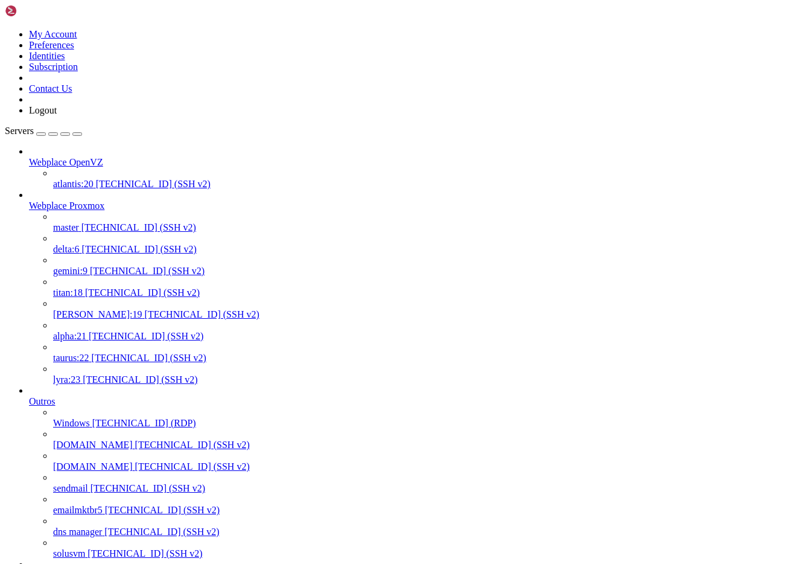
scroll to position [11, 1]
drag, startPoint x: 425, startPoint y: 2963, endPoint x: 6, endPoint y: 2726, distance: 481.3
copy div "root@node210:~# hostname && systemctl status corosync --no-pager -l node210 ● c…"
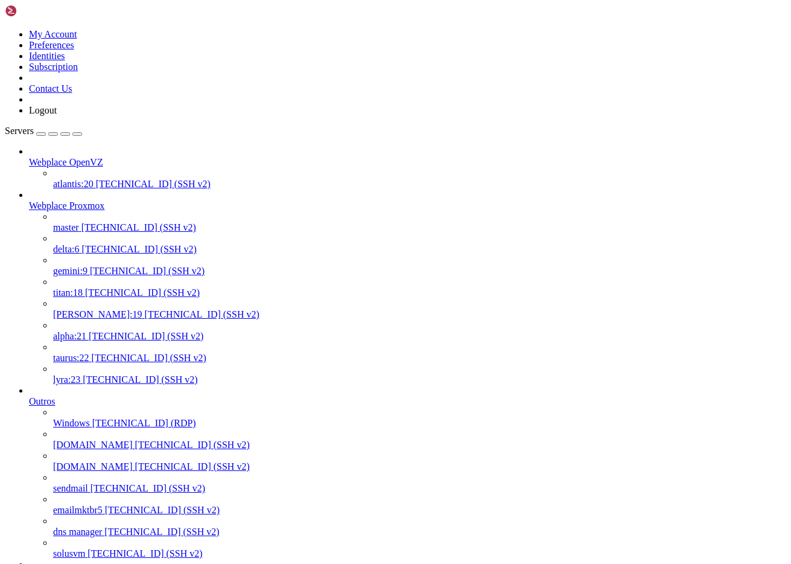
scroll to position [11, 2]
drag, startPoint x: 628, startPoint y: 3416, endPoint x: 5, endPoint y: 3181, distance: 666.3
copy div "root@node203:~# hostname && systemctl status corosync --no-pager -l node203 ● c…"
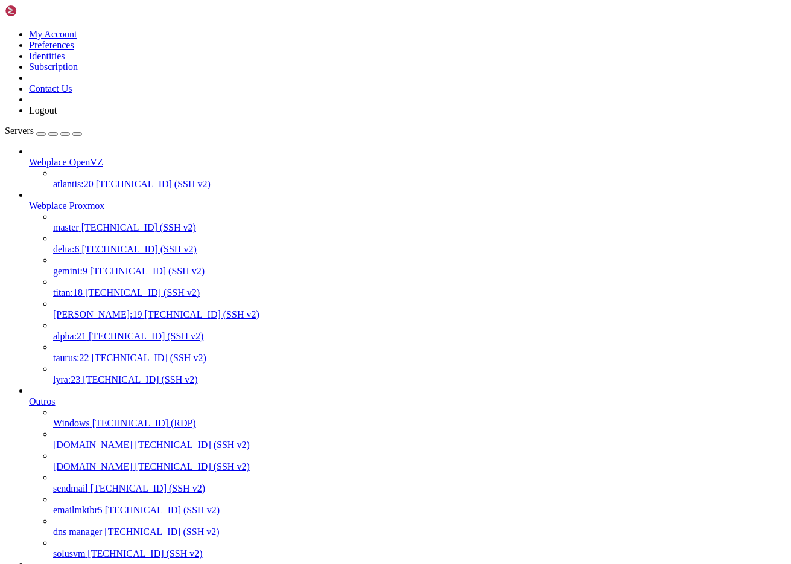
drag, startPoint x: 10, startPoint y: 3633, endPoint x: 549, endPoint y: 3870, distance: 589.0
copy div "root@node204:~# hostname && systemctl status corosync --no-pager -l node204 ● c…"
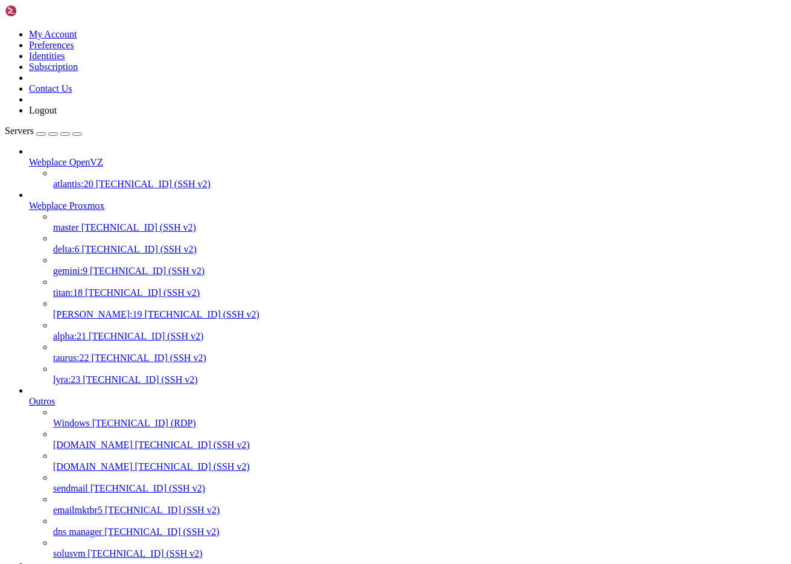
drag, startPoint x: 564, startPoint y: 2719, endPoint x: 11, endPoint y: 2640, distance: 558.4
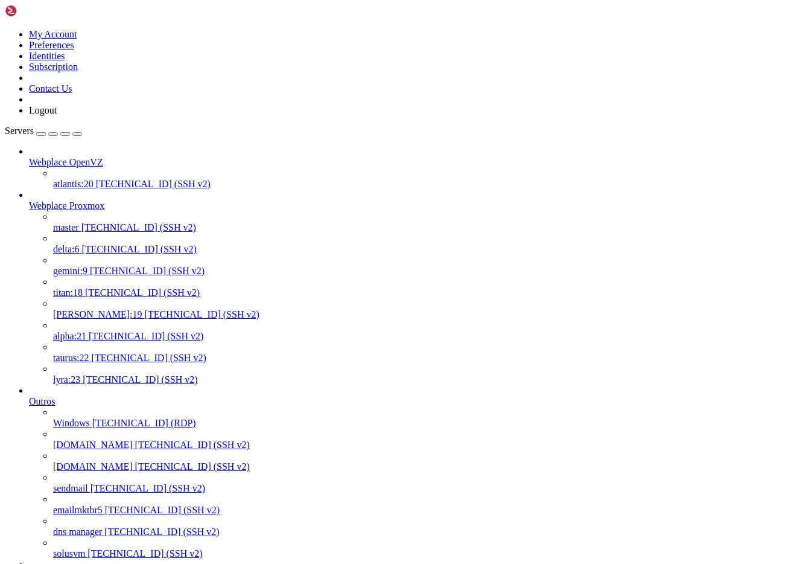
drag, startPoint x: 622, startPoint y: 2636, endPoint x: 234, endPoint y: 2639, distance: 388.6
copy span "[KNET ] loopback: send local failed. error=Resource temporarily unavailable"
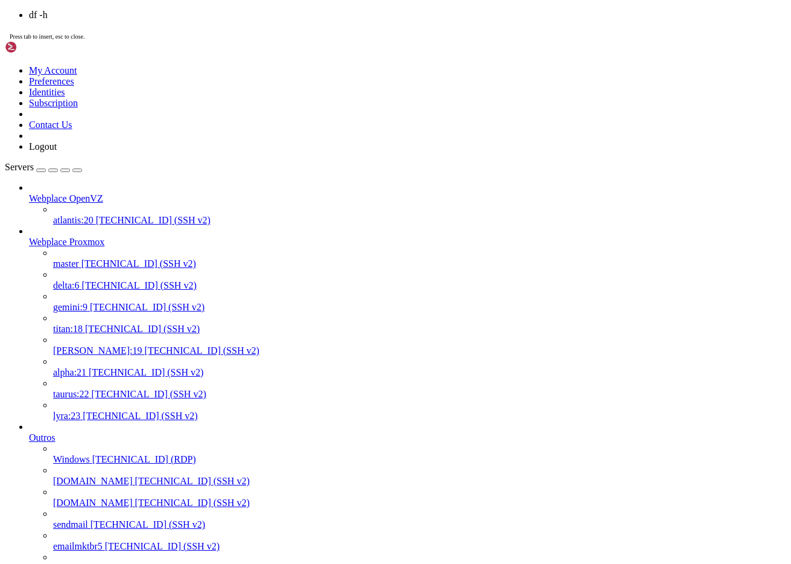
scroll to position [3543, 0]
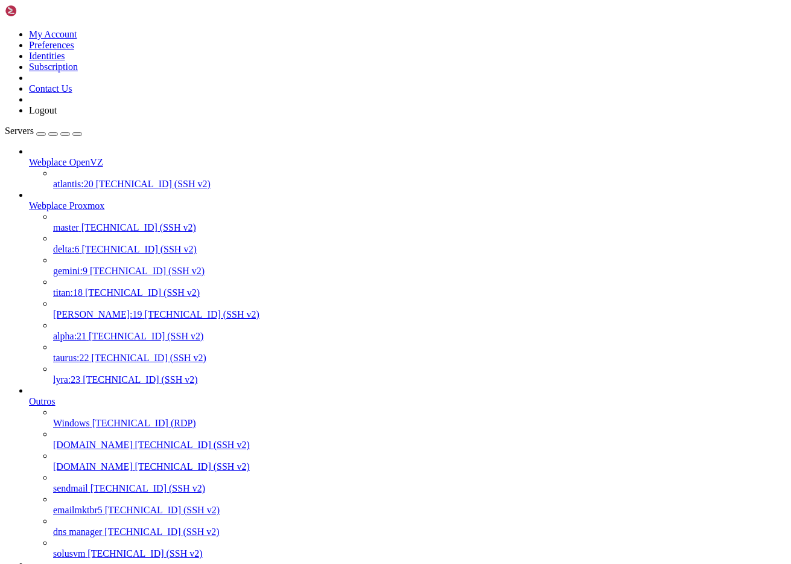
drag, startPoint x: 416, startPoint y: 2723, endPoint x: 10, endPoint y: 2666, distance: 410.6
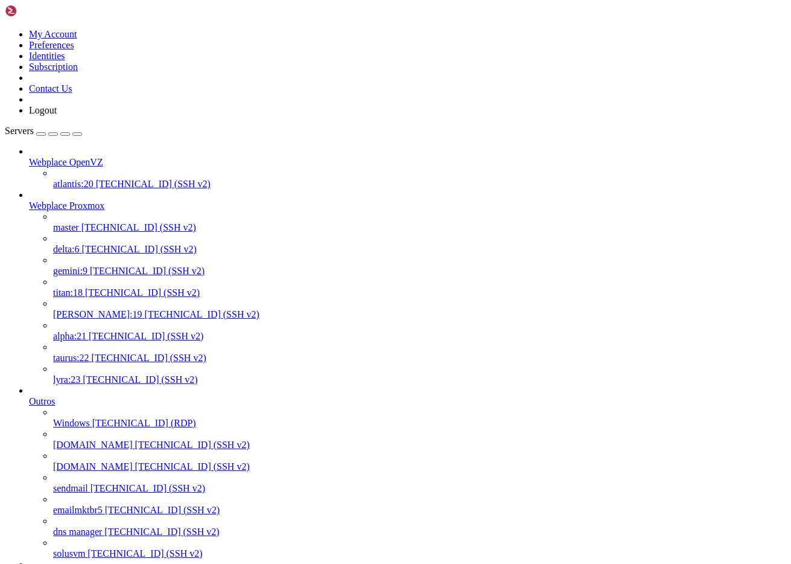
scroll to position [11, 2]
drag, startPoint x: 325, startPoint y: 2627, endPoint x: 254, endPoint y: 2630, distance: 70.7
copy x-row "journalctl -xe"
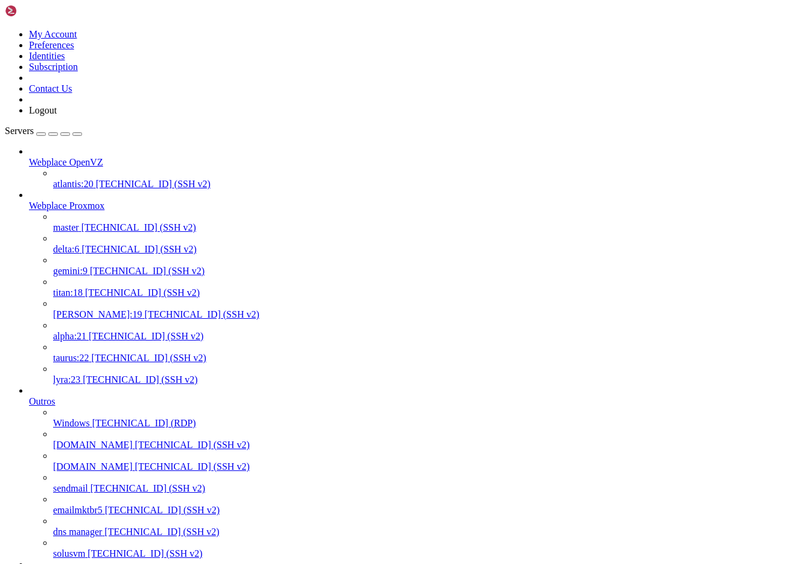
scroll to position [0, 0]
drag, startPoint x: 545, startPoint y: 2729, endPoint x: 9, endPoint y: 2266, distance: 708.5
copy div "root@node202:~# systemctl stop pve-cluster corosync root@node202:~# killall -9 …"
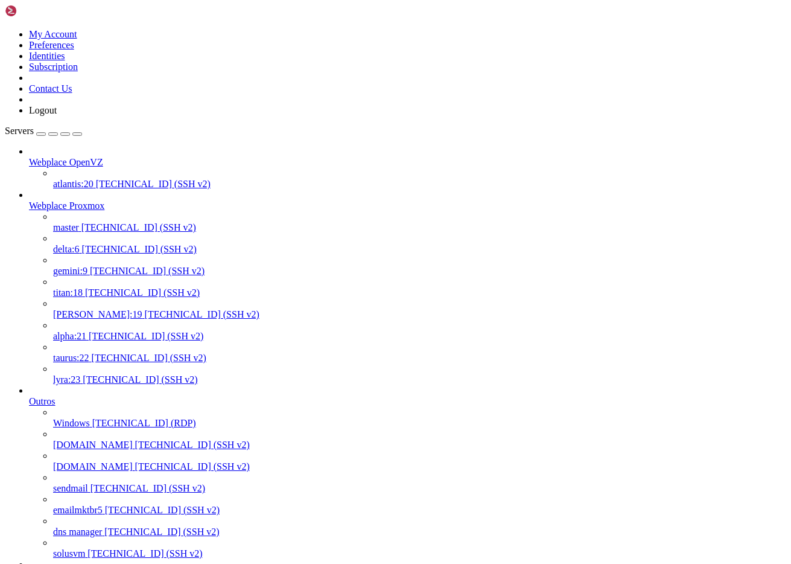
drag, startPoint x: 301, startPoint y: 2294, endPoint x: 7, endPoint y: 2269, distance: 294.3
copy div "root@node202:~# pmxcfs -l [main] notice: unable to acquire pmxcfs lock - trying…"
drag, startPoint x: 370, startPoint y: 2387, endPoint x: 56, endPoint y: 2341, distance: 317.0
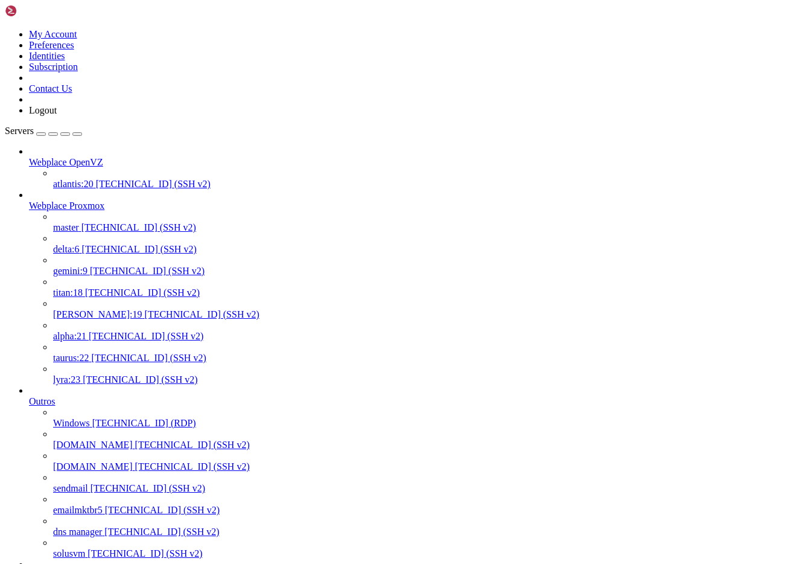
drag, startPoint x: 409, startPoint y: 2428, endPoint x: 36, endPoint y: 2465, distance: 374.7
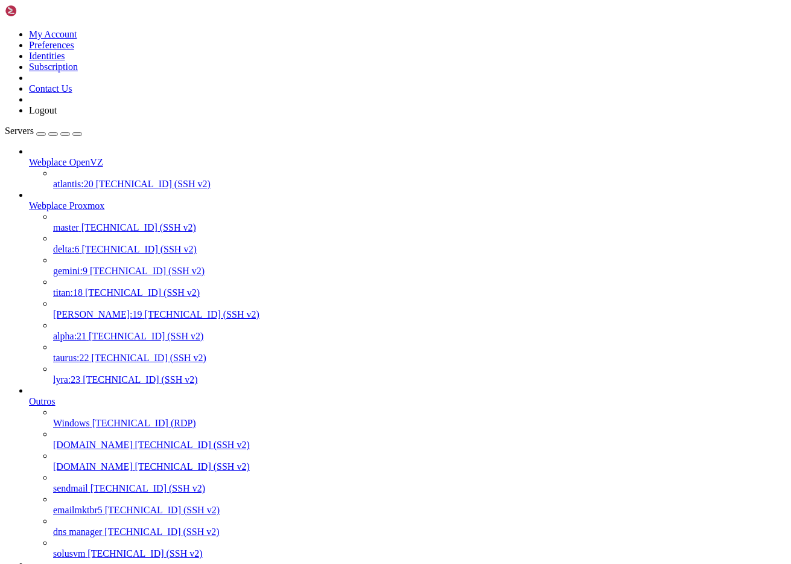
scroll to position [221, 0]
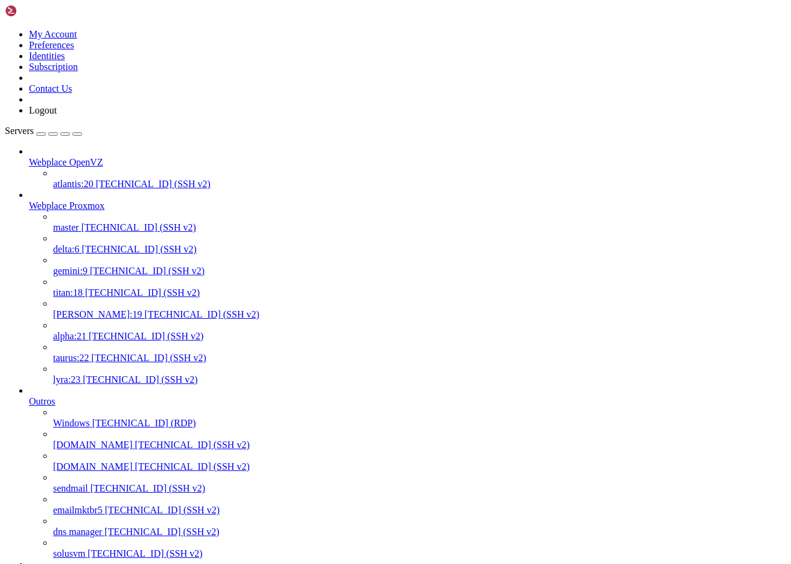
scroll to position [10, 0]
drag, startPoint x: 92, startPoint y: 2498, endPoint x: 320, endPoint y: 2495, distance: 228.1
copy x-row "systemctl status corosync --no-pager -l"
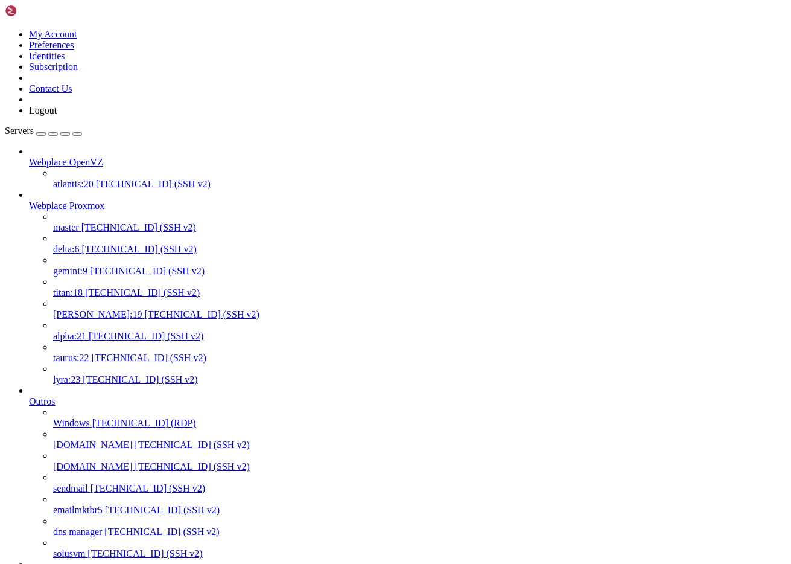
scroll to position [1254, 0]
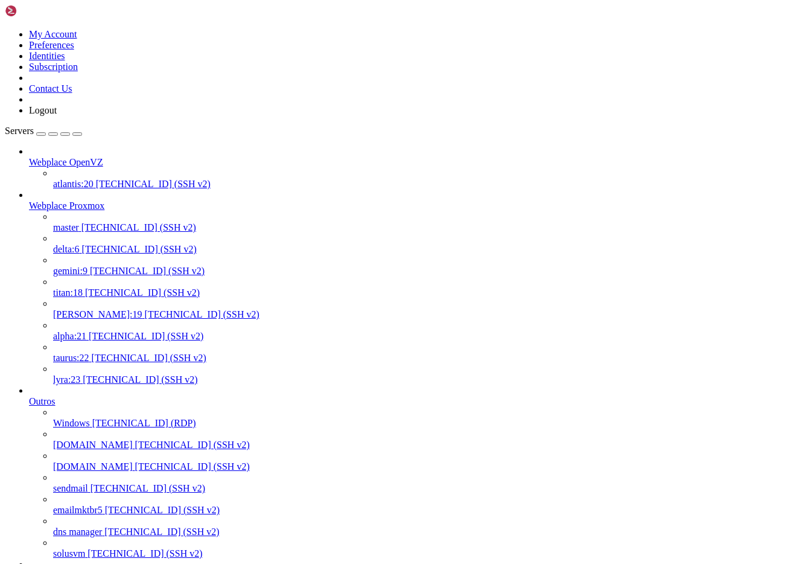
drag, startPoint x: 361, startPoint y: 2641, endPoint x: 391, endPoint y: 2625, distance: 34.3
drag, startPoint x: 620, startPoint y: 2608, endPoint x: 234, endPoint y: 2607, distance: 386.2
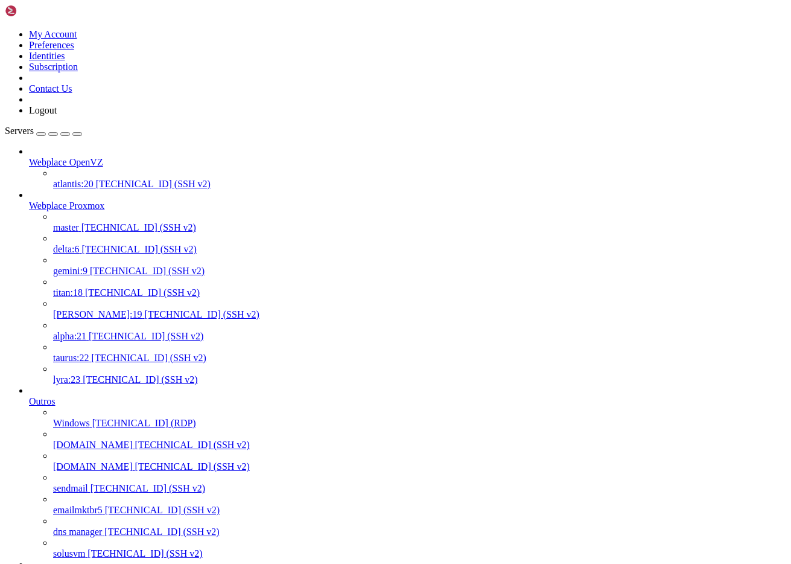
copy span "[KNET ] loopback: send local failed. error=Resource temporarily unavailable"
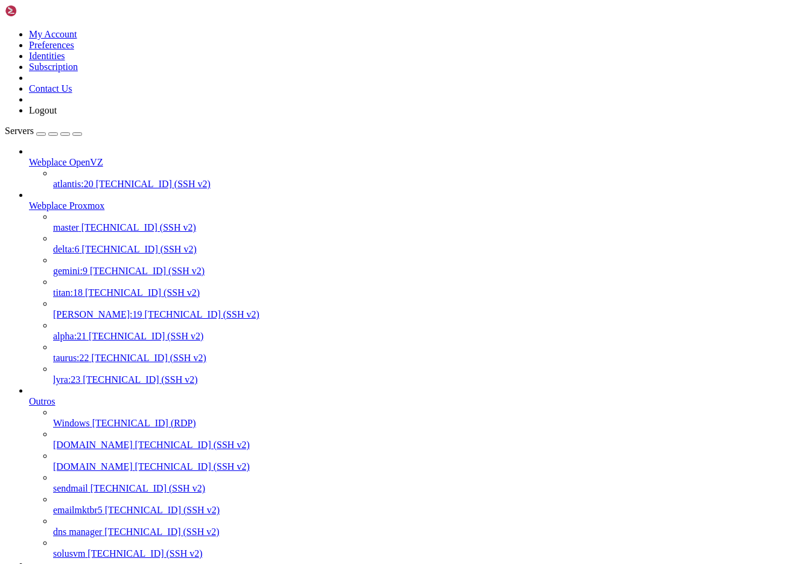
scroll to position [451, 0]
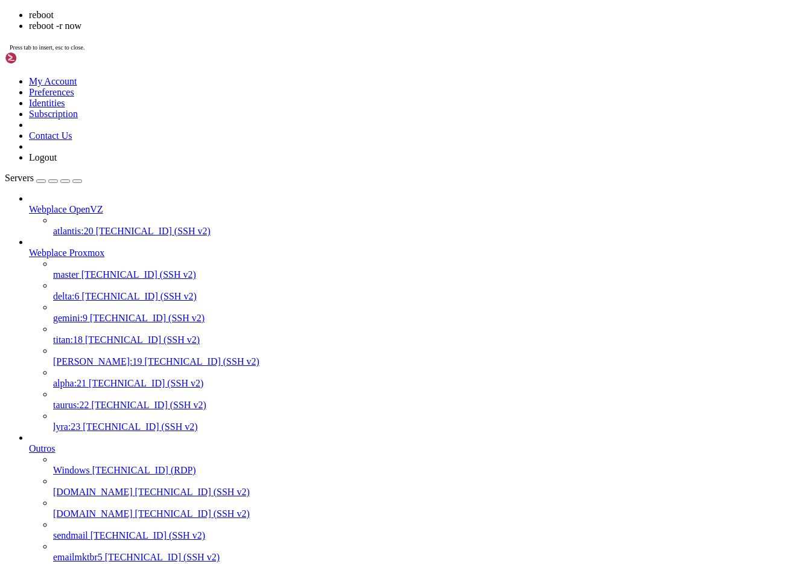
scroll to position [161, 0]
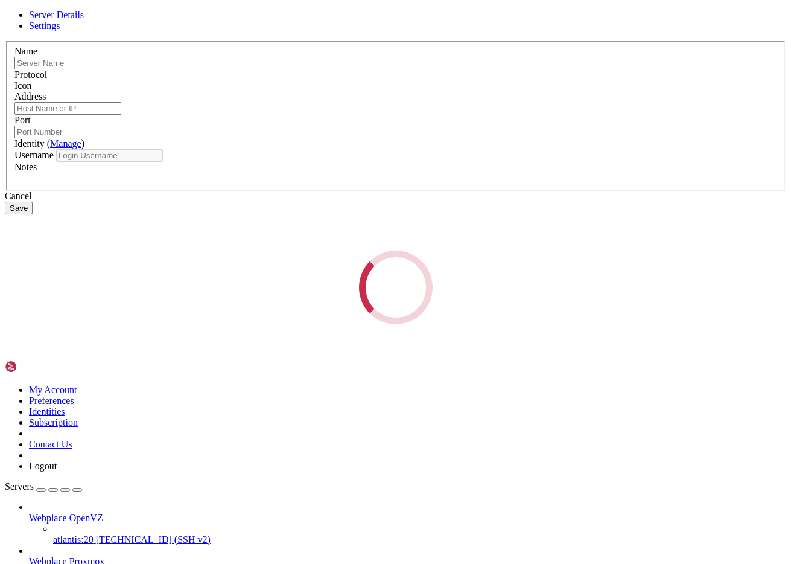
type input "node401"
type input "66.206.17.162"
type input "22"
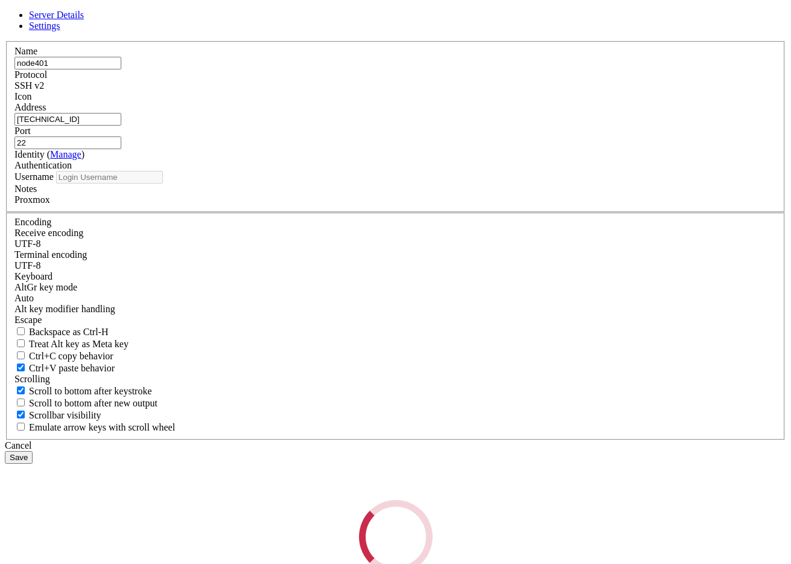
type input "root"
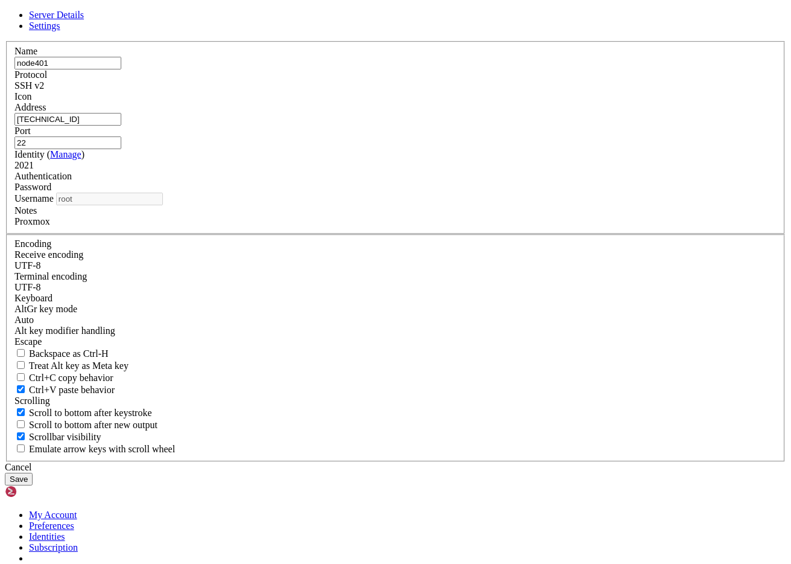
drag, startPoint x: 316, startPoint y: 234, endPoint x: 202, endPoint y: 225, distance: 114.4
click at [202, 225] on div "Server Details Settings Name node401 Protocol SSH v2 Icon" at bounding box center [395, 247] width 781 height 475
click at [456, 462] on div "Cancel" at bounding box center [395, 467] width 781 height 11
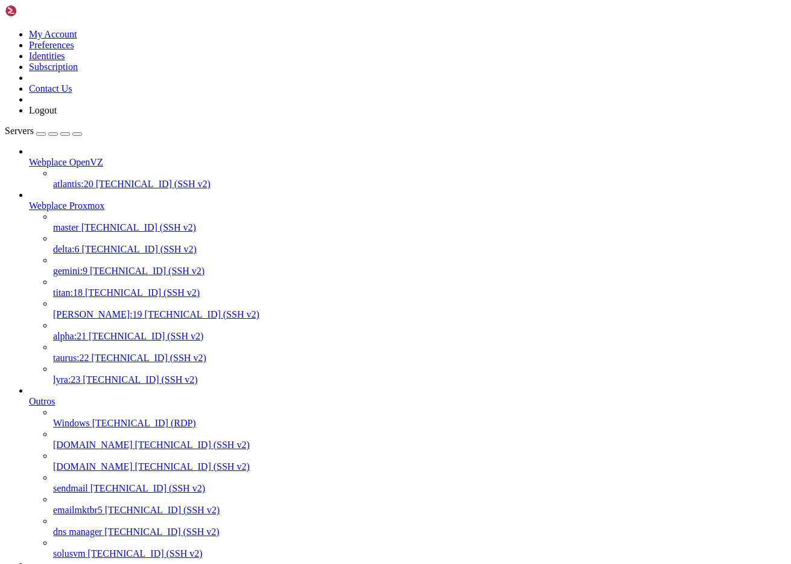
drag, startPoint x: 91, startPoint y: 4165, endPoint x: 154, endPoint y: 4160, distance: 63.5
copy x-row "pvecm status"
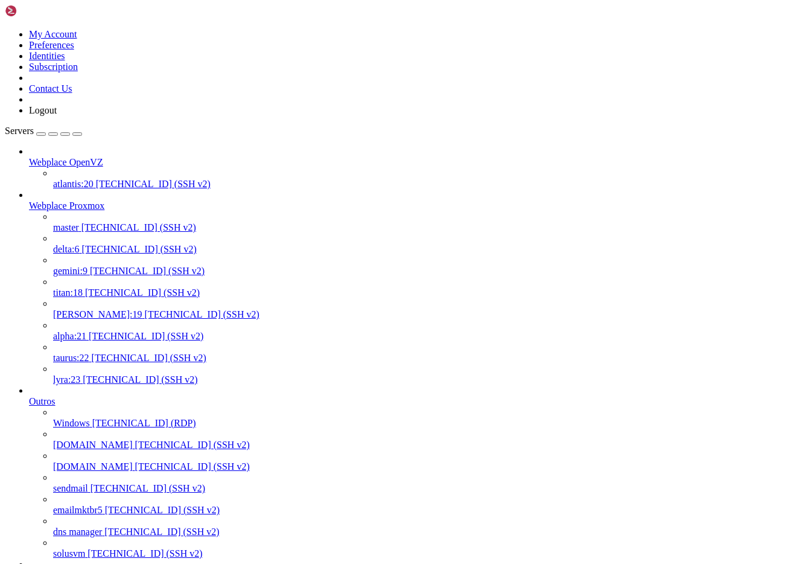
drag, startPoint x: 182, startPoint y: 2836, endPoint x: 176, endPoint y: 2836, distance: 6.6
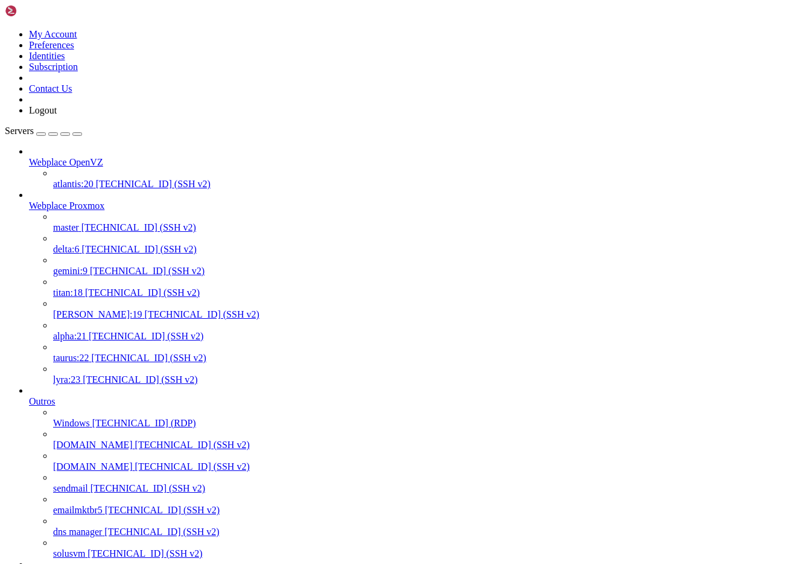
drag, startPoint x: 340, startPoint y: 14, endPoint x: 428, endPoint y: 15, distance: 88.1
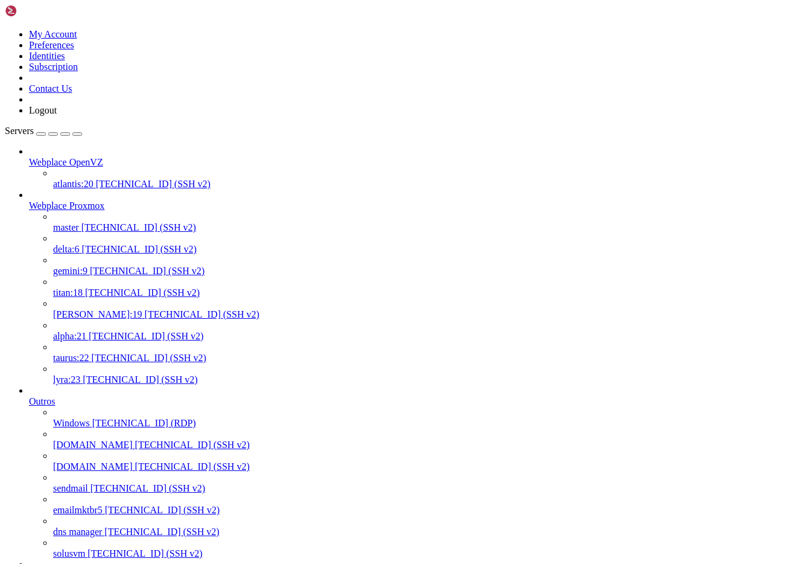
scroll to position [1274, 0]
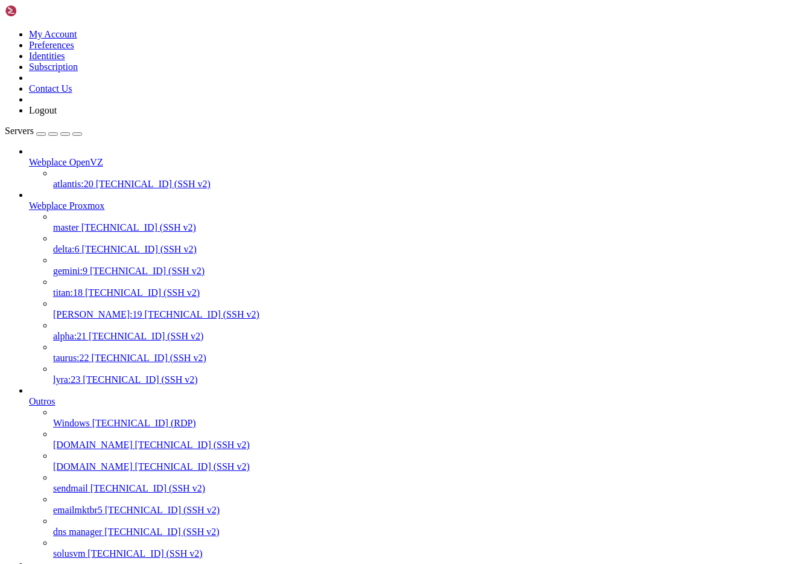
scroll to position [1375, 0]
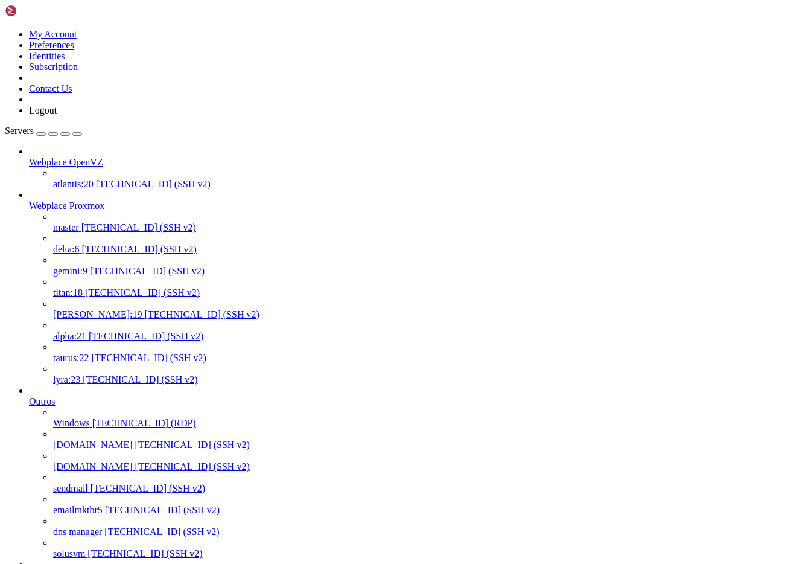
scroll to position [2388, 0]
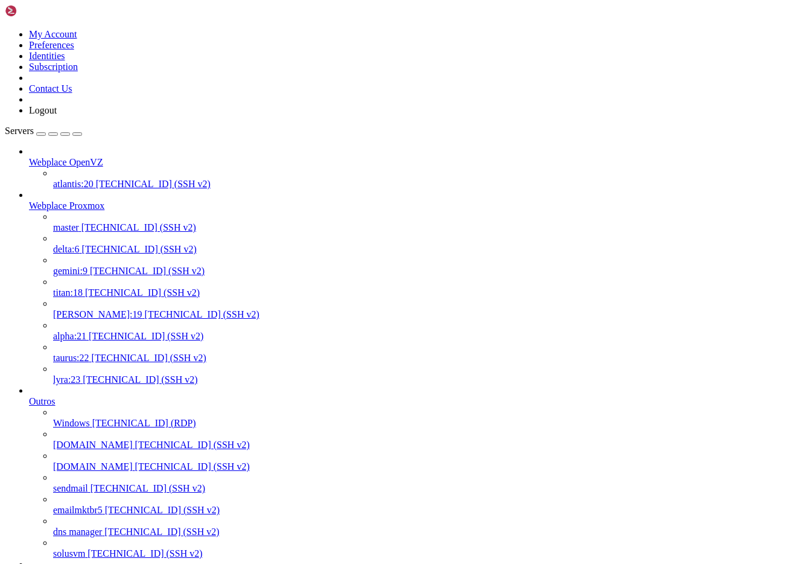
scroll to position [11, 2]
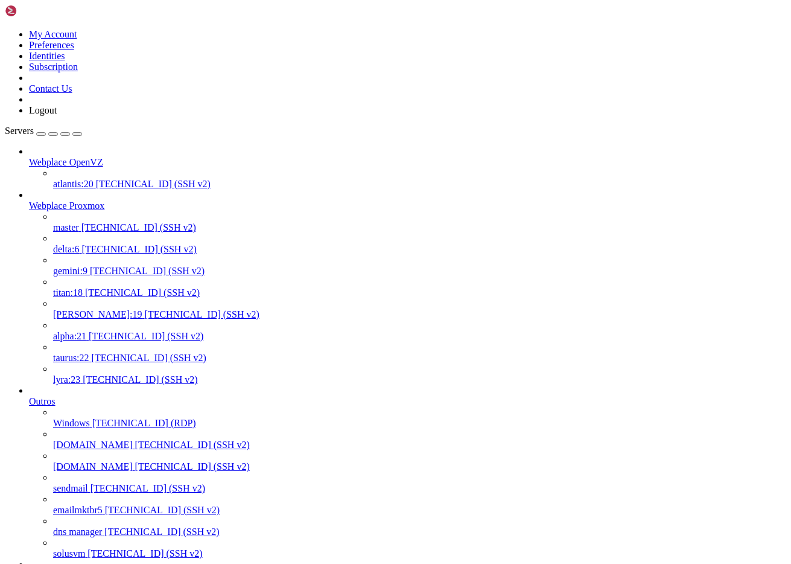
scroll to position [1977, 0]
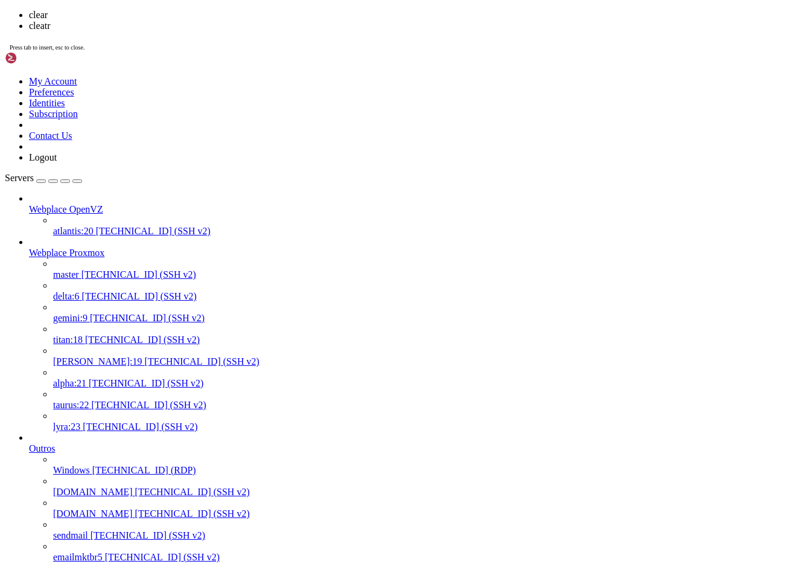
scroll to position [0, 0]
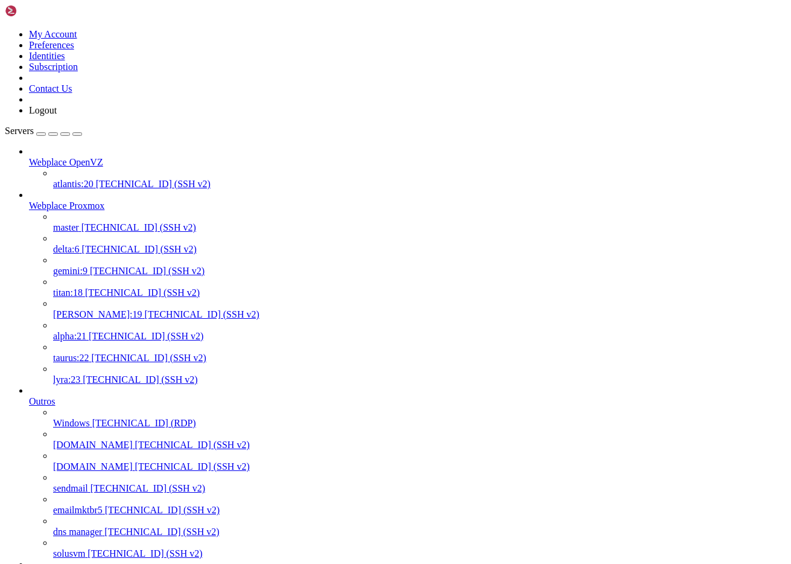
drag, startPoint x: 376, startPoint y: 2288, endPoint x: 491, endPoint y: 2288, distance: 114.7
copy x-row "/etc/pve/corosync.conf"
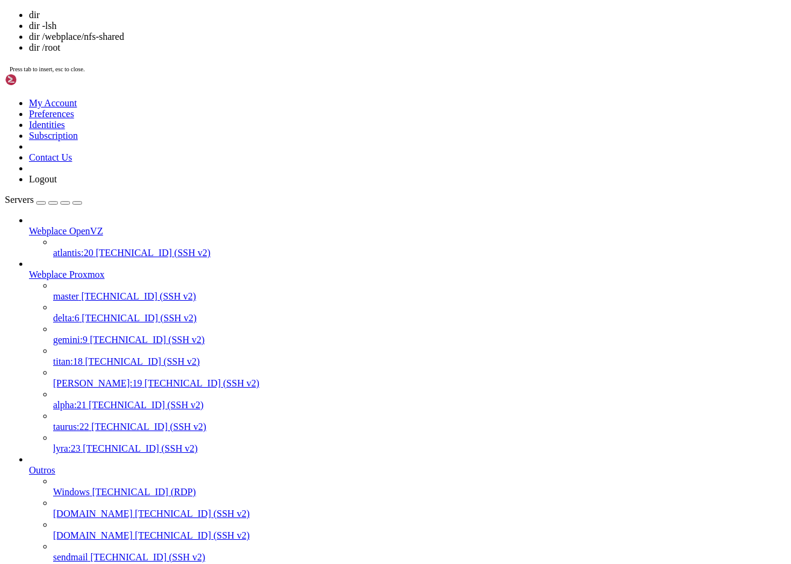
scroll to position [1445, 0]
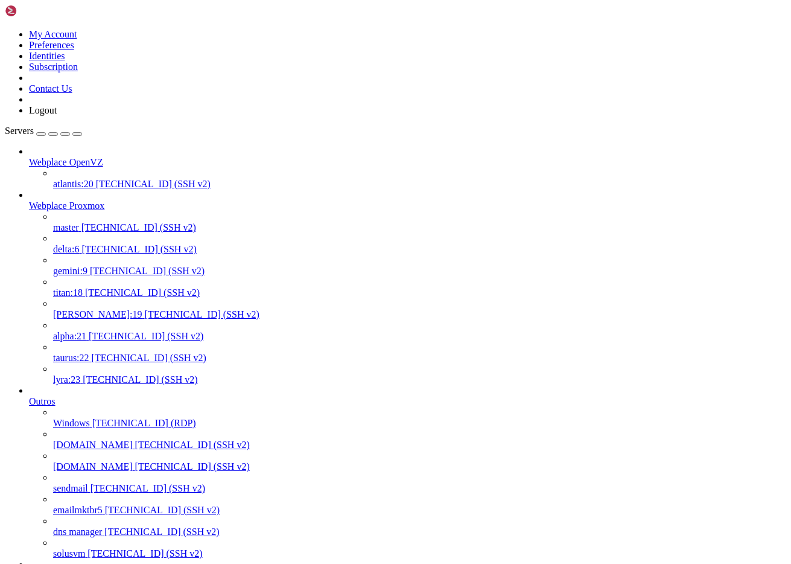
drag, startPoint x: 91, startPoint y: 4550, endPoint x: 67, endPoint y: 4549, distance: 24.2
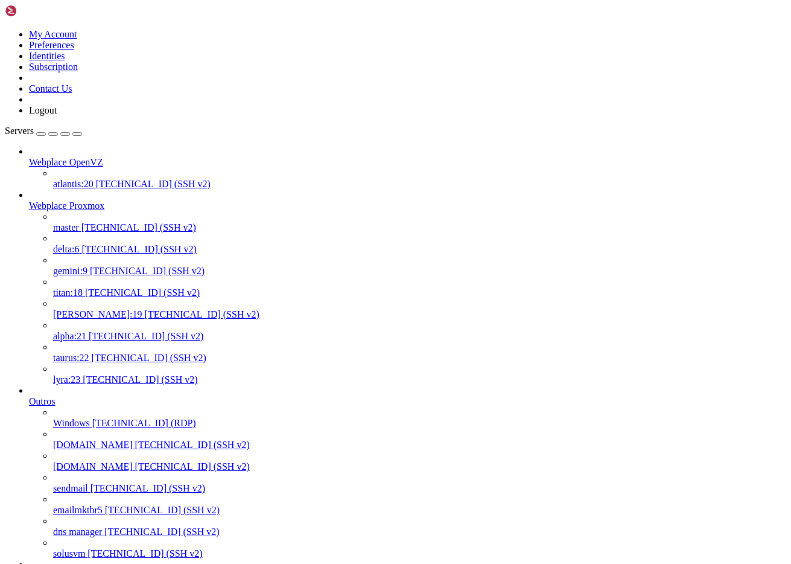
copy x-row "17511"
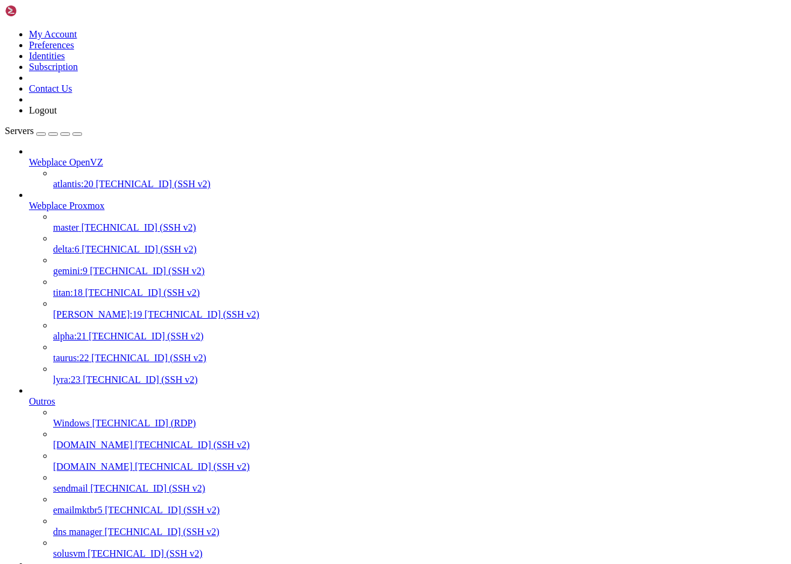
scroll to position [2208, 0]
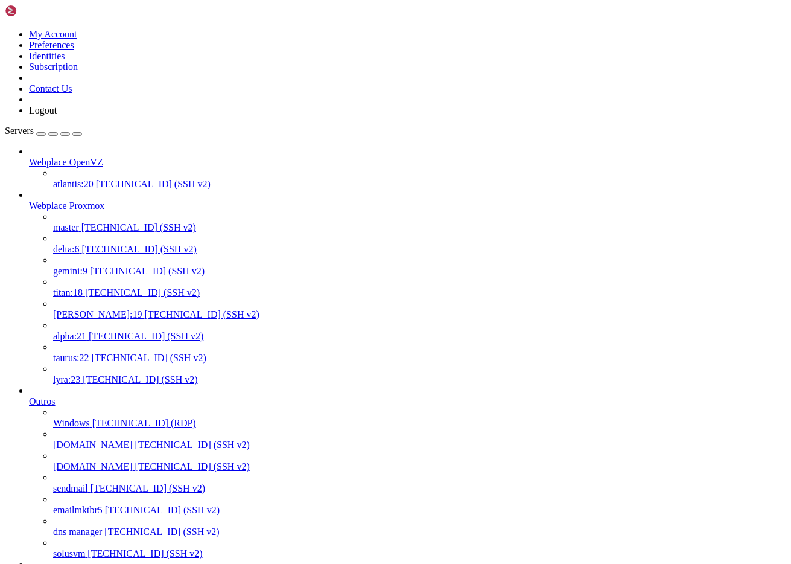
scroll to position [2630, 0]
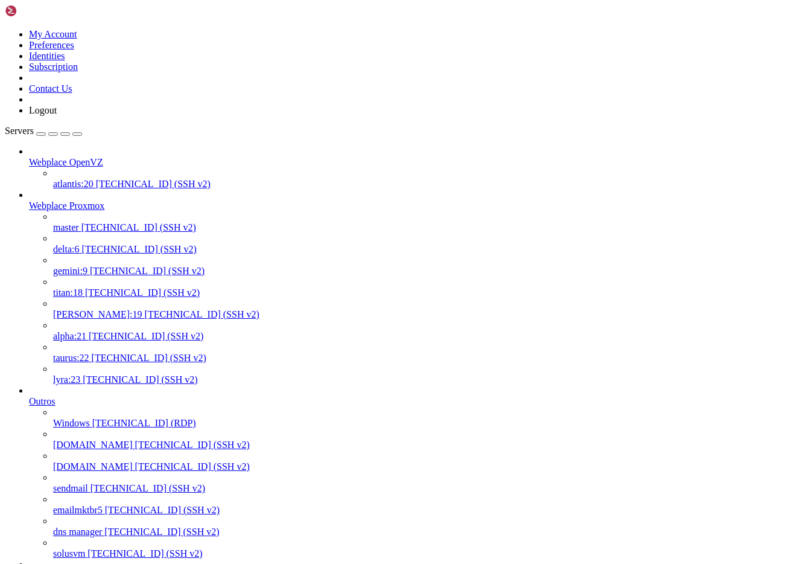
scroll to position [903, 0]
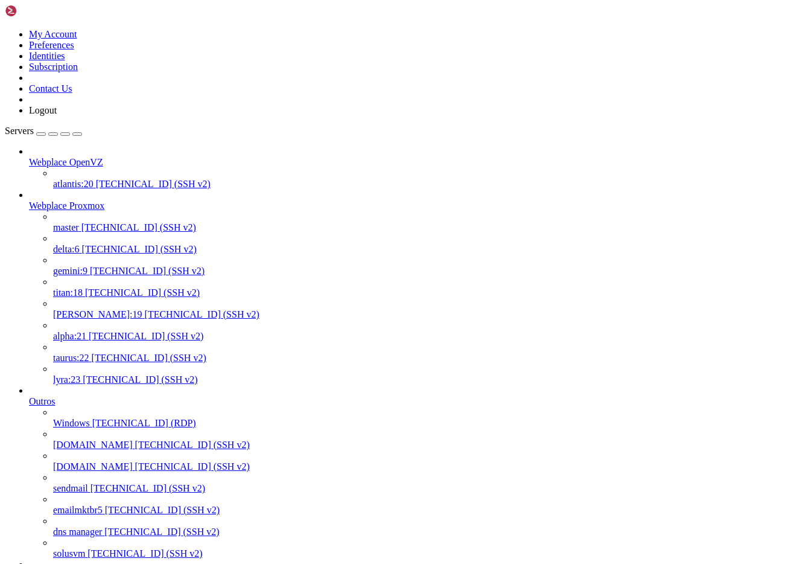
scroll to position [2469, 0]
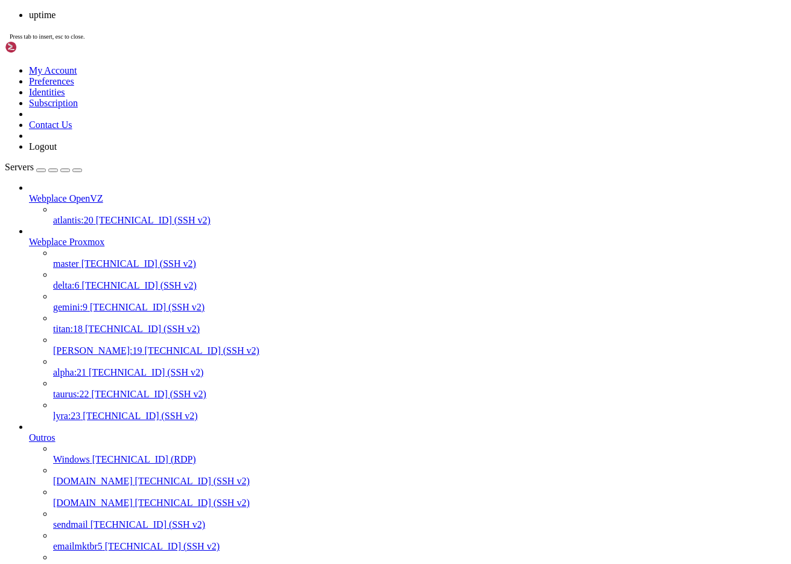
scroll to position [2489, 0]
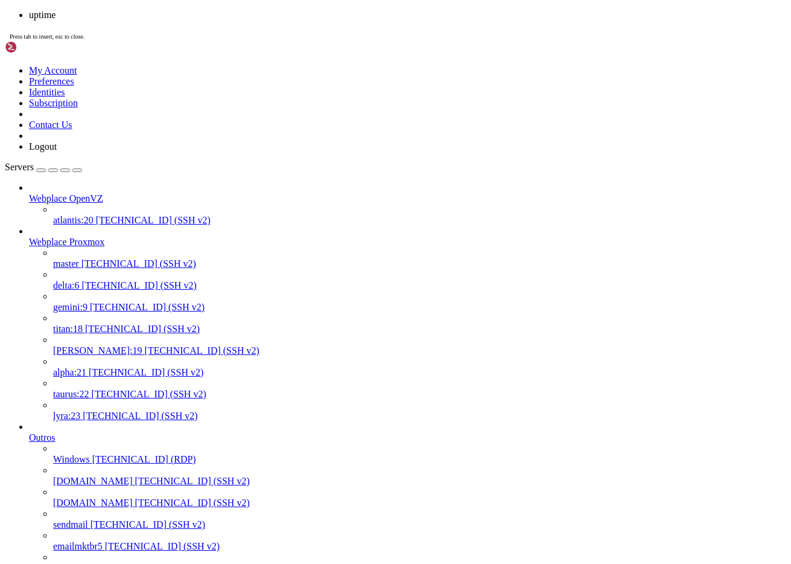
scroll to position [3091, 0]
